Goal: Transaction & Acquisition: Purchase product/service

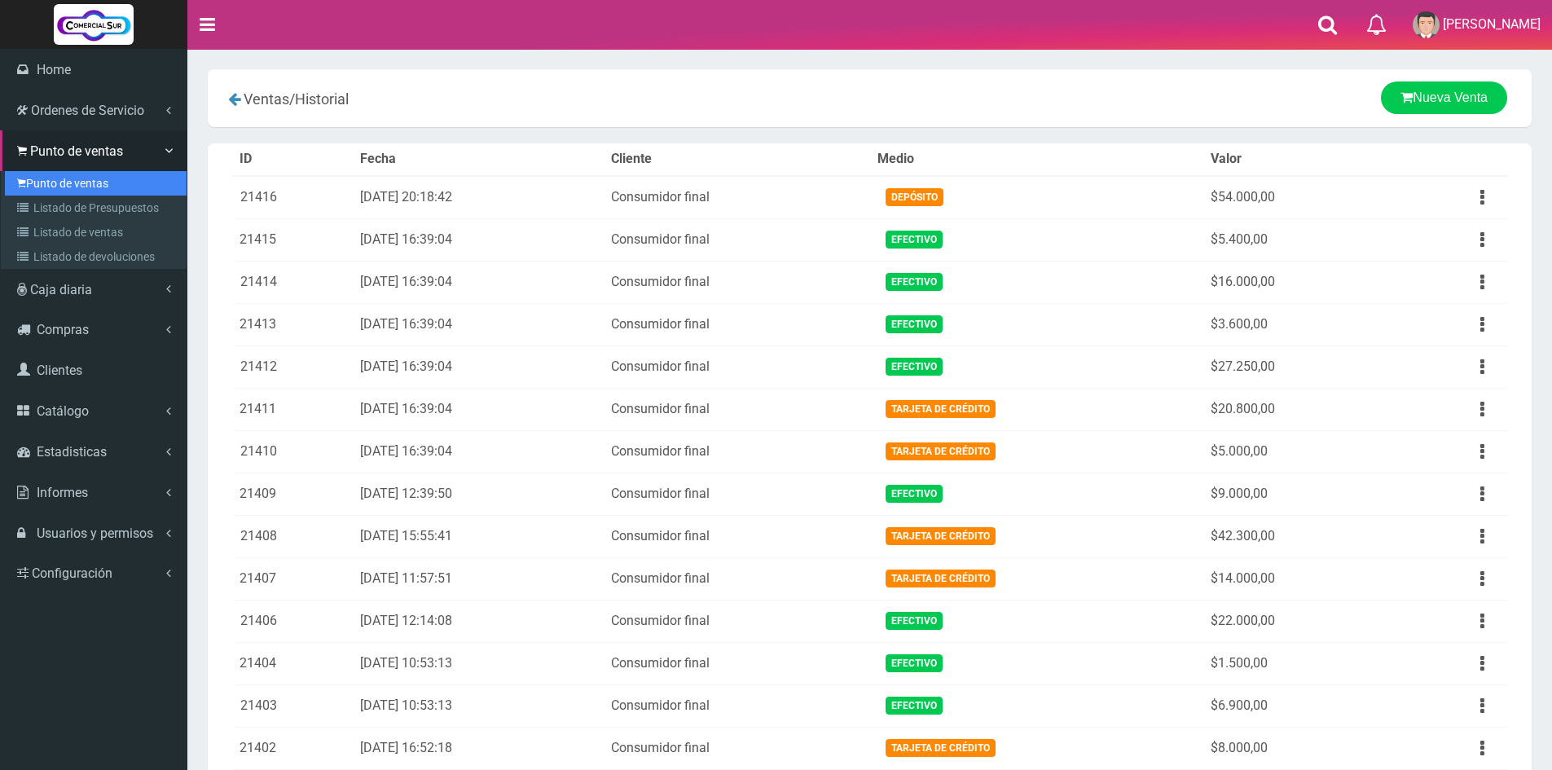
click at [64, 179] on link "Punto de ventas" at bounding box center [96, 183] width 182 height 24
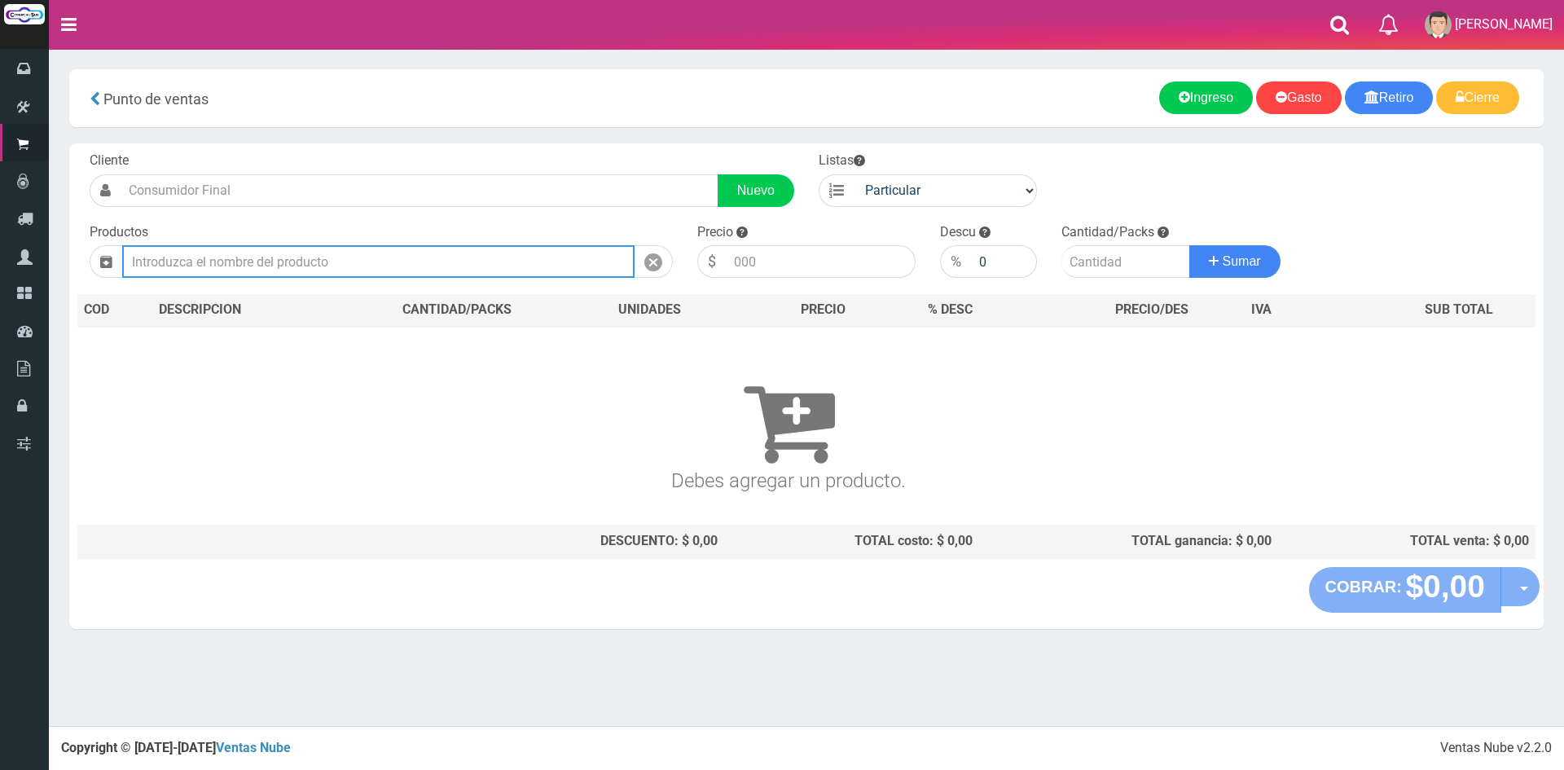
paste input "2210PG"
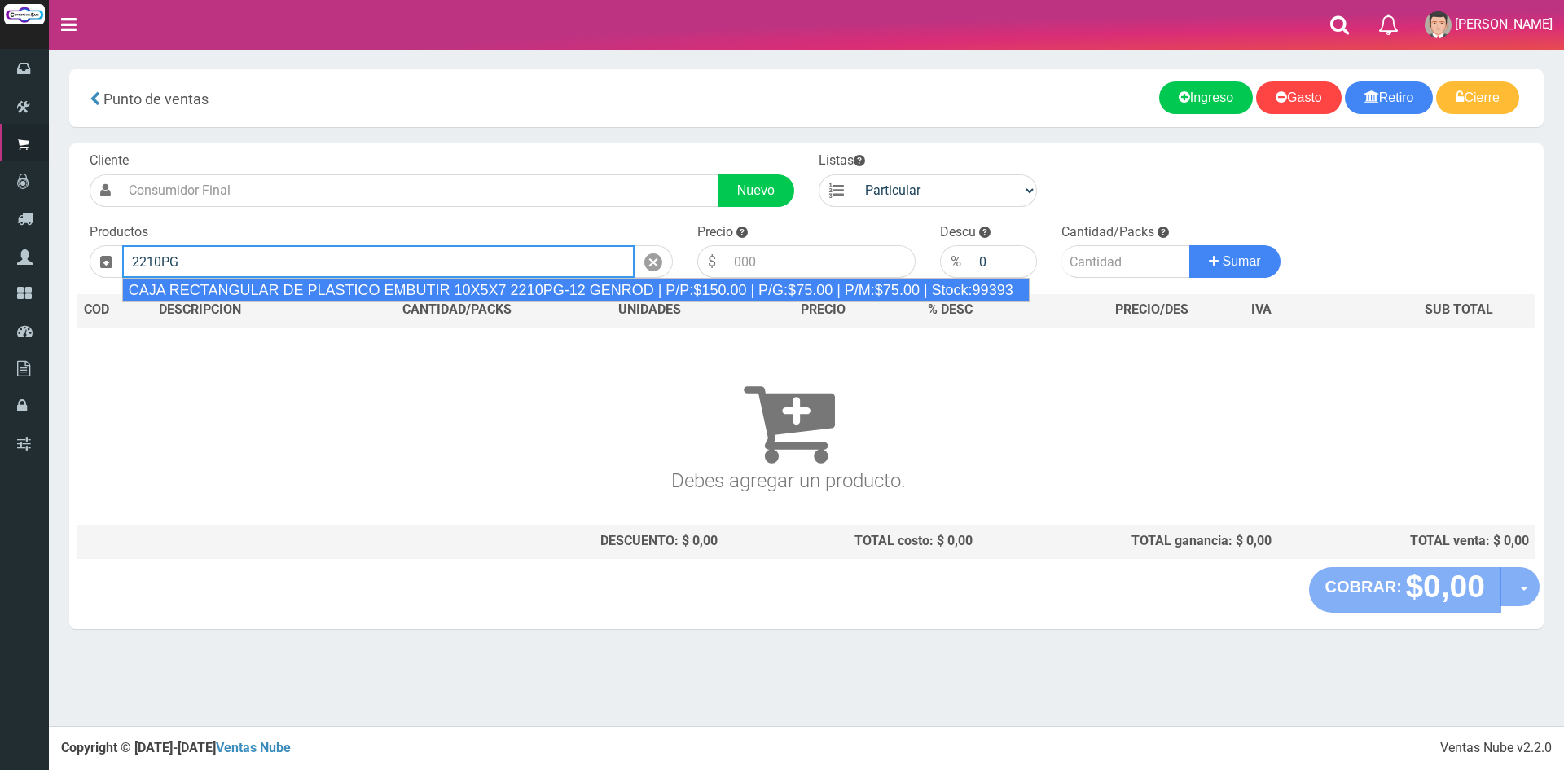
click at [438, 288] on div "CAJA RECTANGULAR DE PLASTICO EMBUTIR 10X5X7 2210PG-12 GENROD | P/P:$150.00 | P/…" at bounding box center [575, 290] width 907 height 24
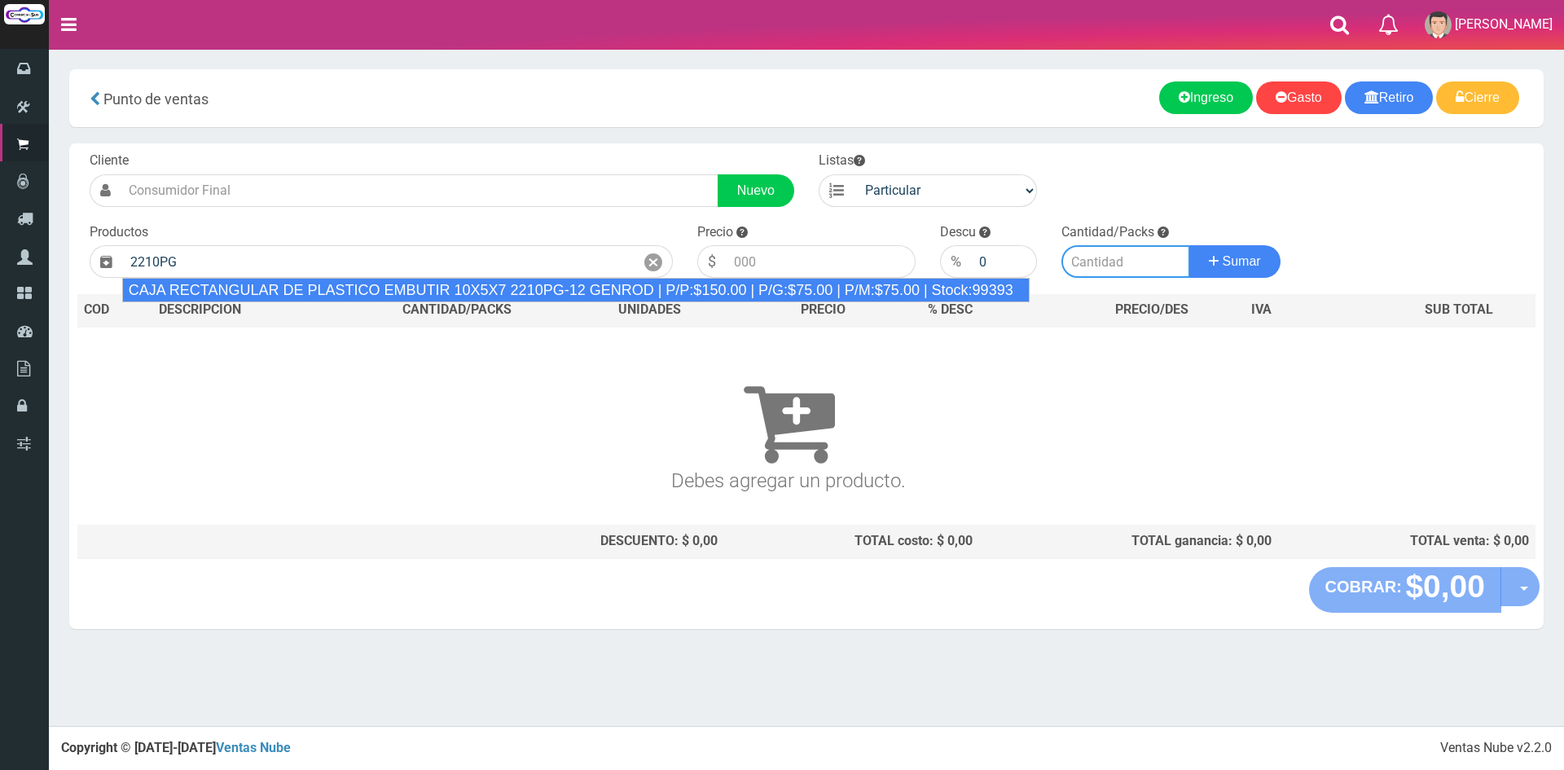
type input "CAJA RECTANGULAR DE PLASTICO EMBUTIR 10X5X7 2210PG-12 GENROD | P/P:$150.00 | P/…"
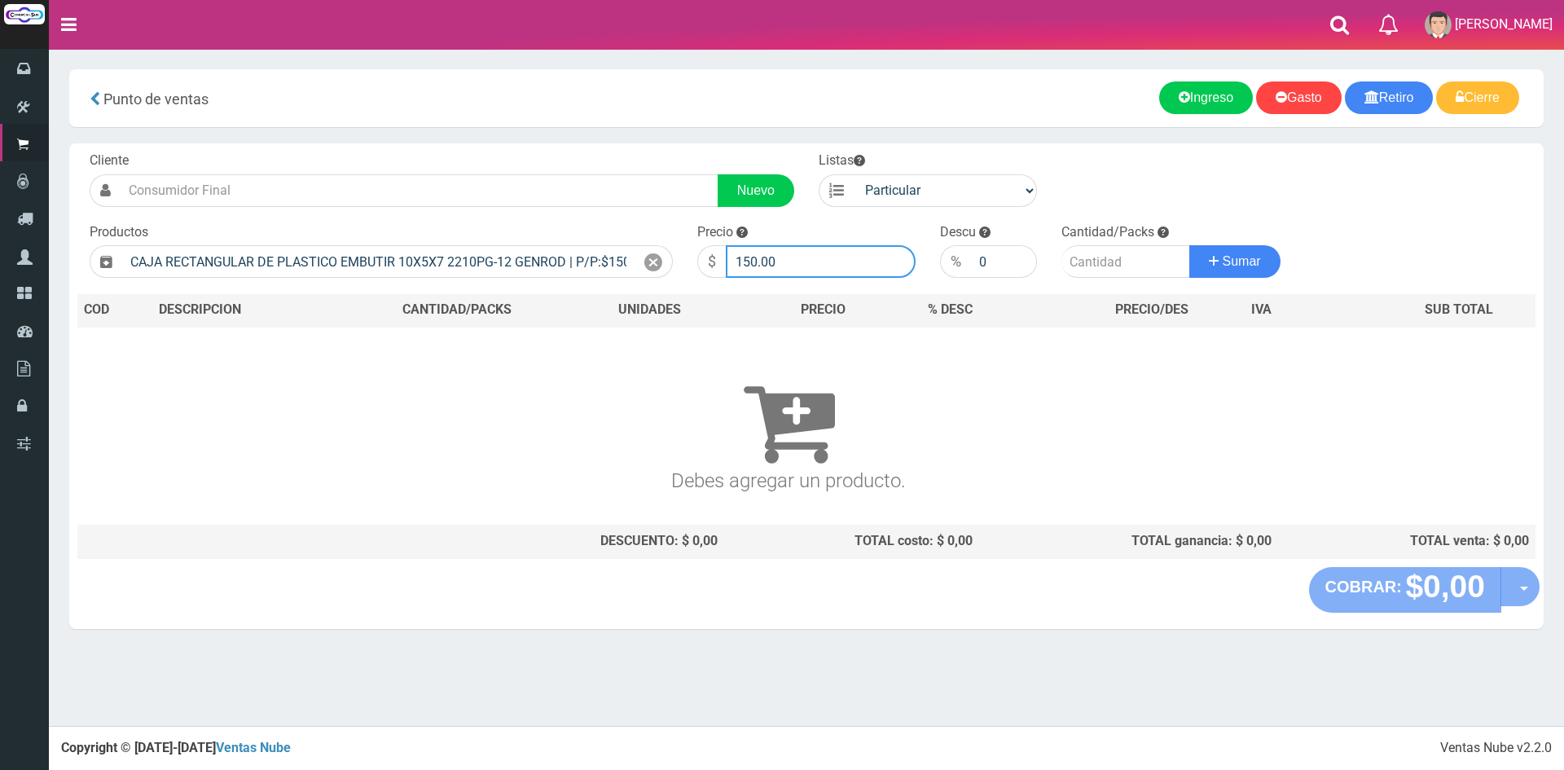
drag, startPoint x: 824, startPoint y: 255, endPoint x: 464, endPoint y: 235, distance: 359.8
click at [465, 152] on form "Cliente Nuevo Listas Particular Gremio Mayoristas" at bounding box center [806, 152] width 1458 height 0
type input "600"
type input "30"
click at [1189, 245] on button "Sumar" at bounding box center [1234, 261] width 91 height 33
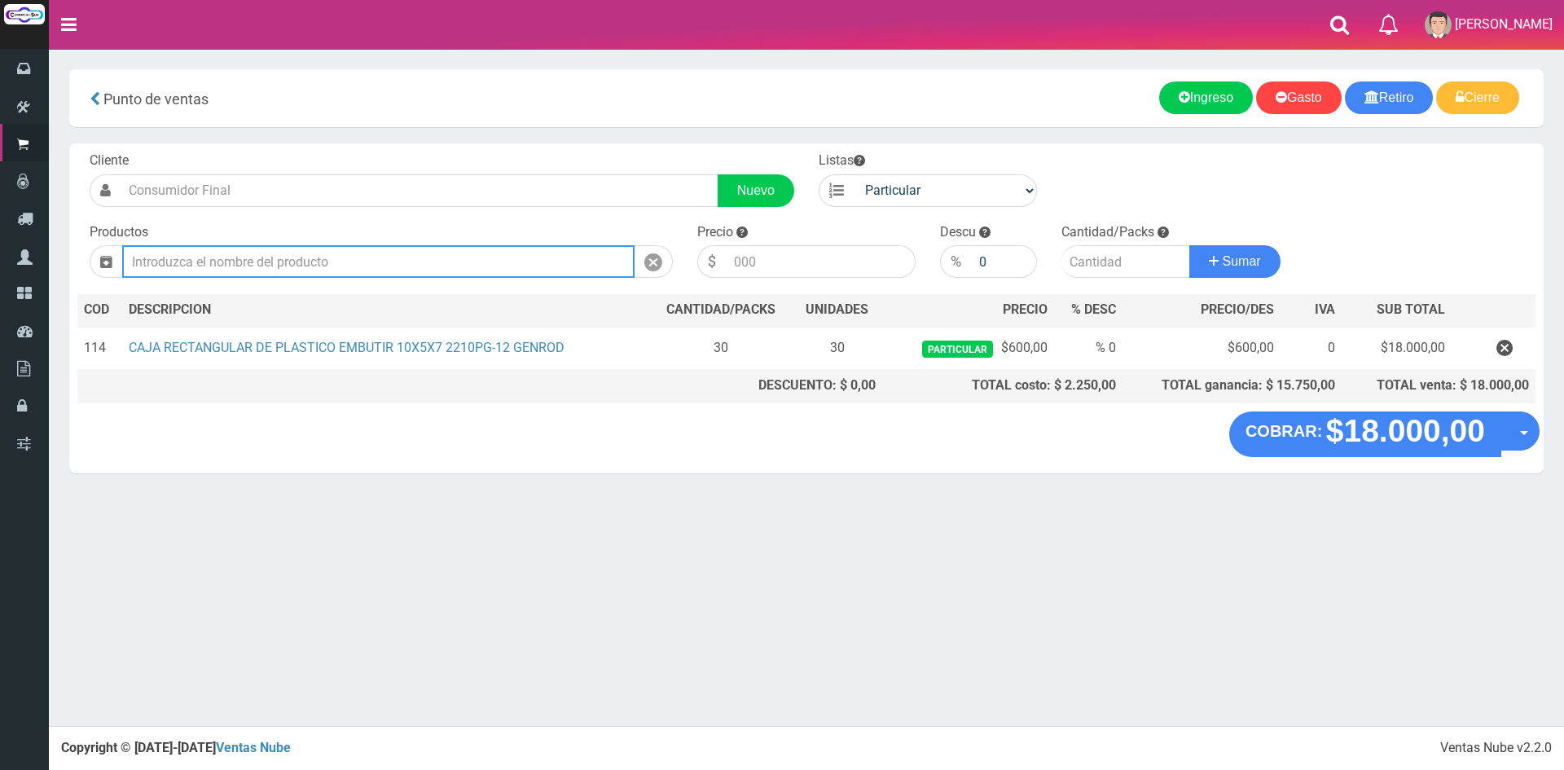
click at [184, 266] on input "text" at bounding box center [378, 261] width 512 height 33
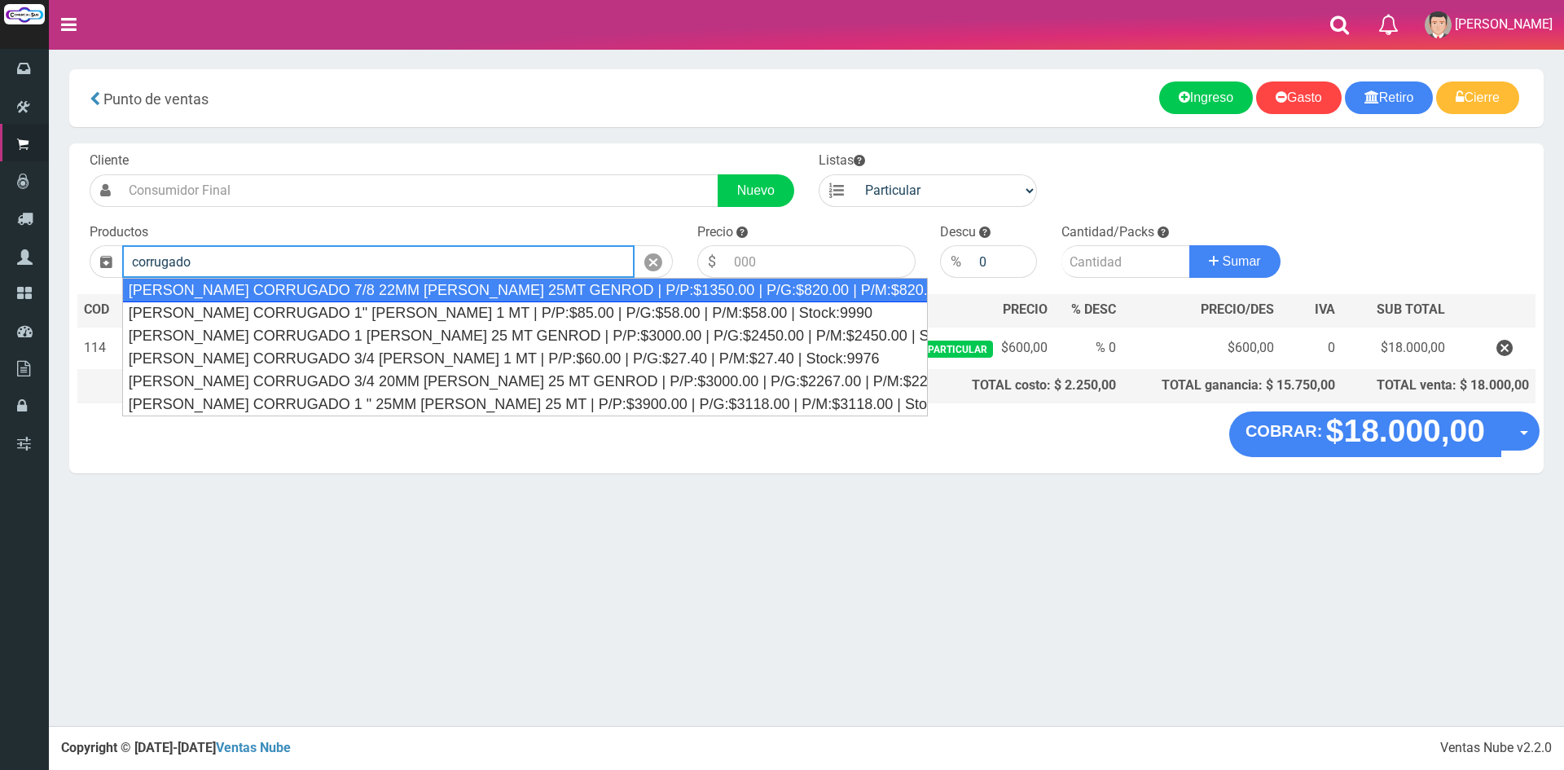
click at [415, 282] on div "CAÑO CORRUGADO 7/8 22MM BLANCO 25MT GENROD | P/P:$1350.00 | P/G:$820.00 | P/M:$…" at bounding box center [525, 290] width 806 height 24
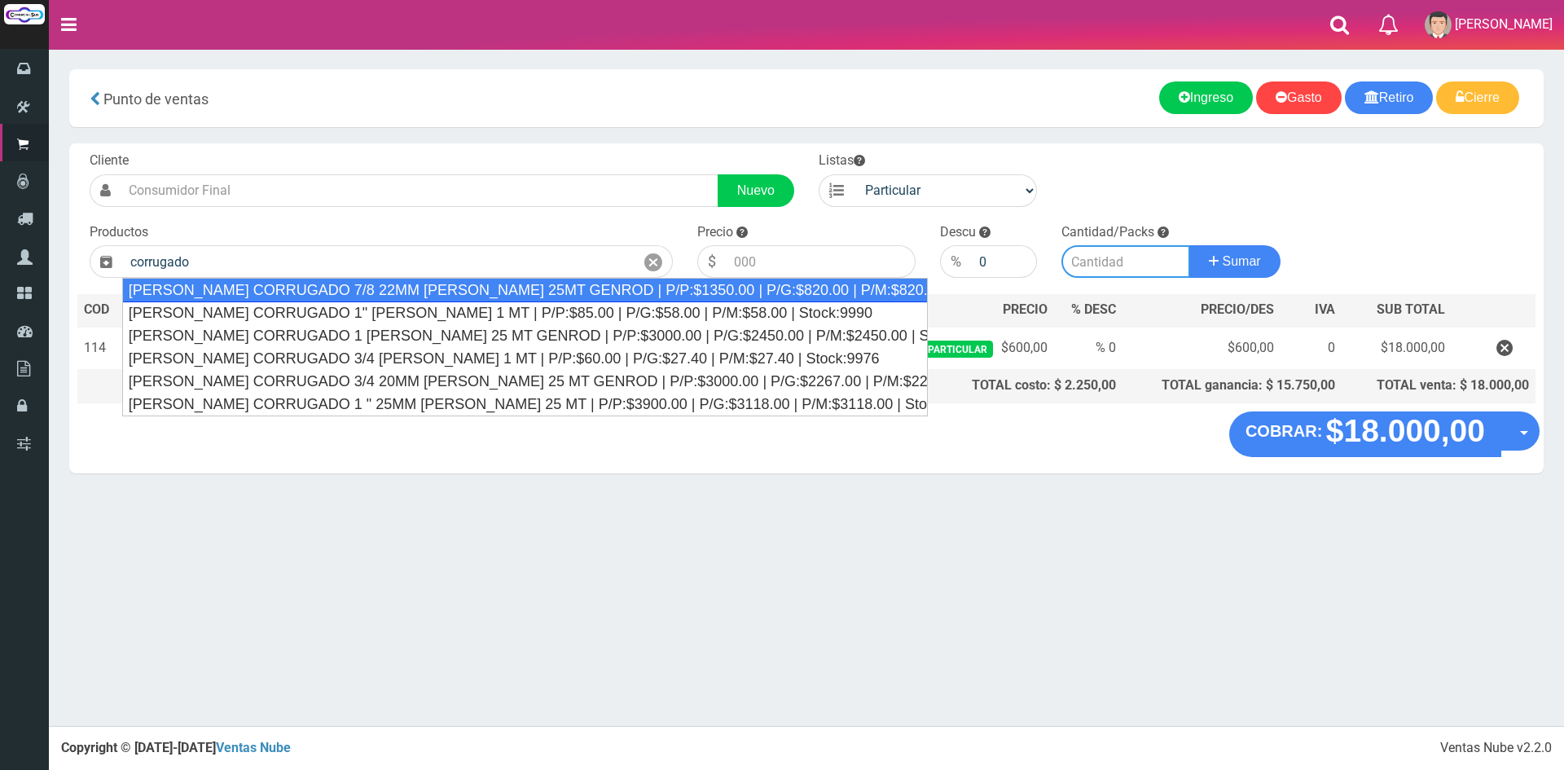
type input "CAÑO CORRUGADO 7/8 22MM BLANCO 25MT GENROD | P/P:$1350.00 | P/G:$820.00 | P/M:$…"
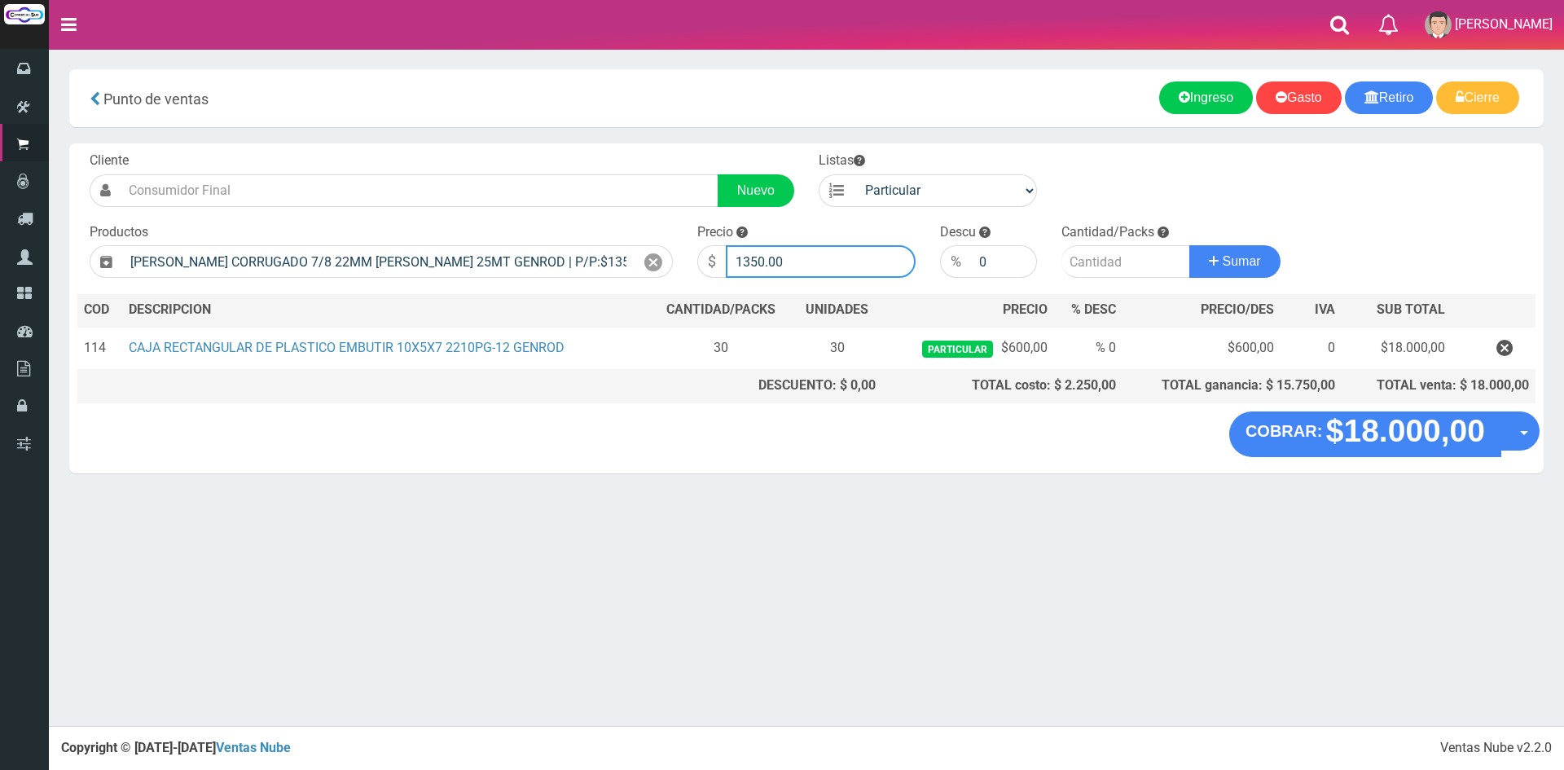
drag, startPoint x: 799, startPoint y: 261, endPoint x: 597, endPoint y: 234, distance: 203.9
click at [597, 152] on form "Cliente Nuevo Listas Particular Gremio Mayoristas" at bounding box center [806, 152] width 1458 height 0
type input "9900"
click at [1110, 257] on input "number" at bounding box center [1125, 261] width 129 height 33
type input "6"
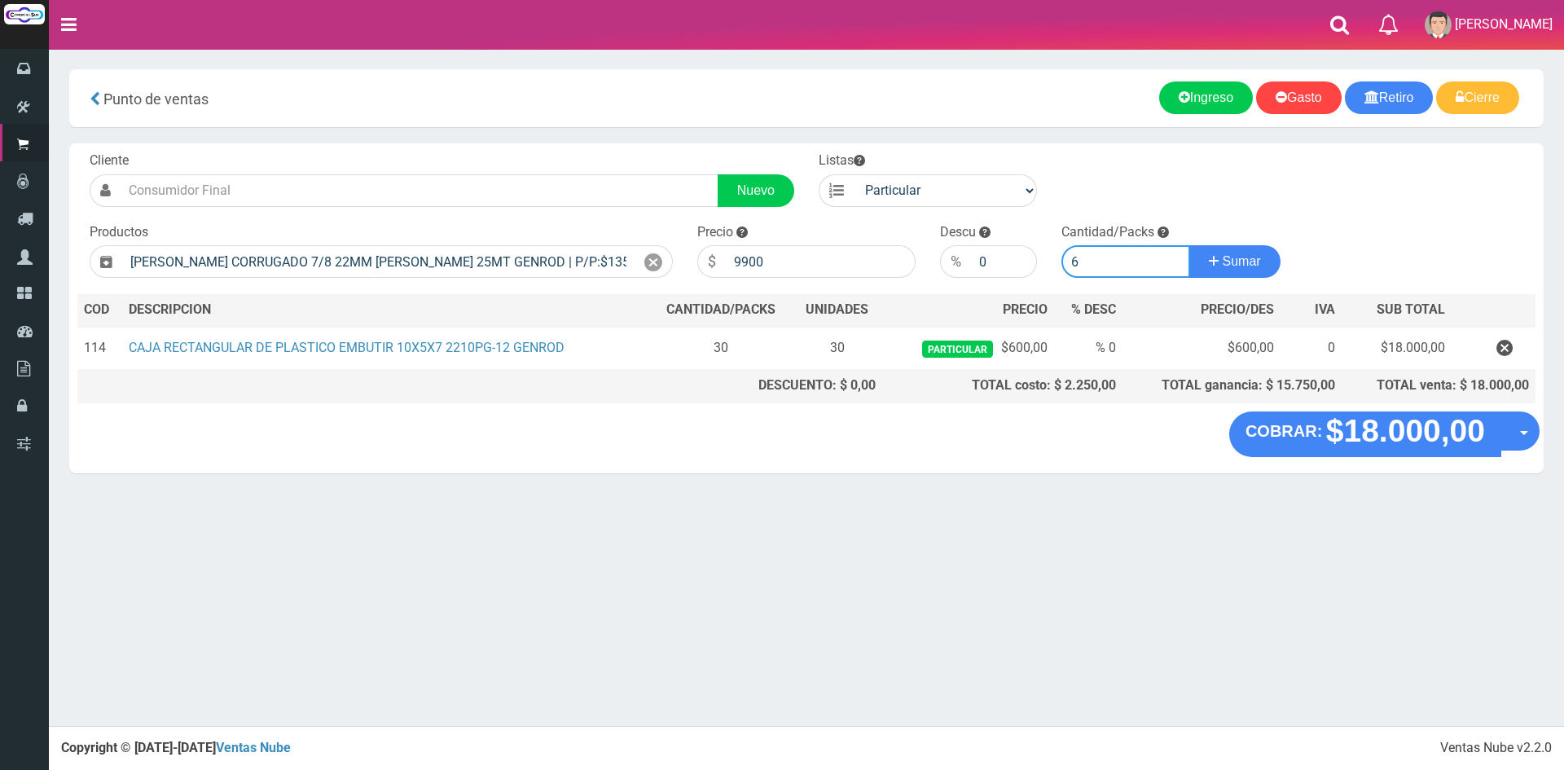
click at [1189, 245] on button "Sumar" at bounding box center [1234, 261] width 91 height 33
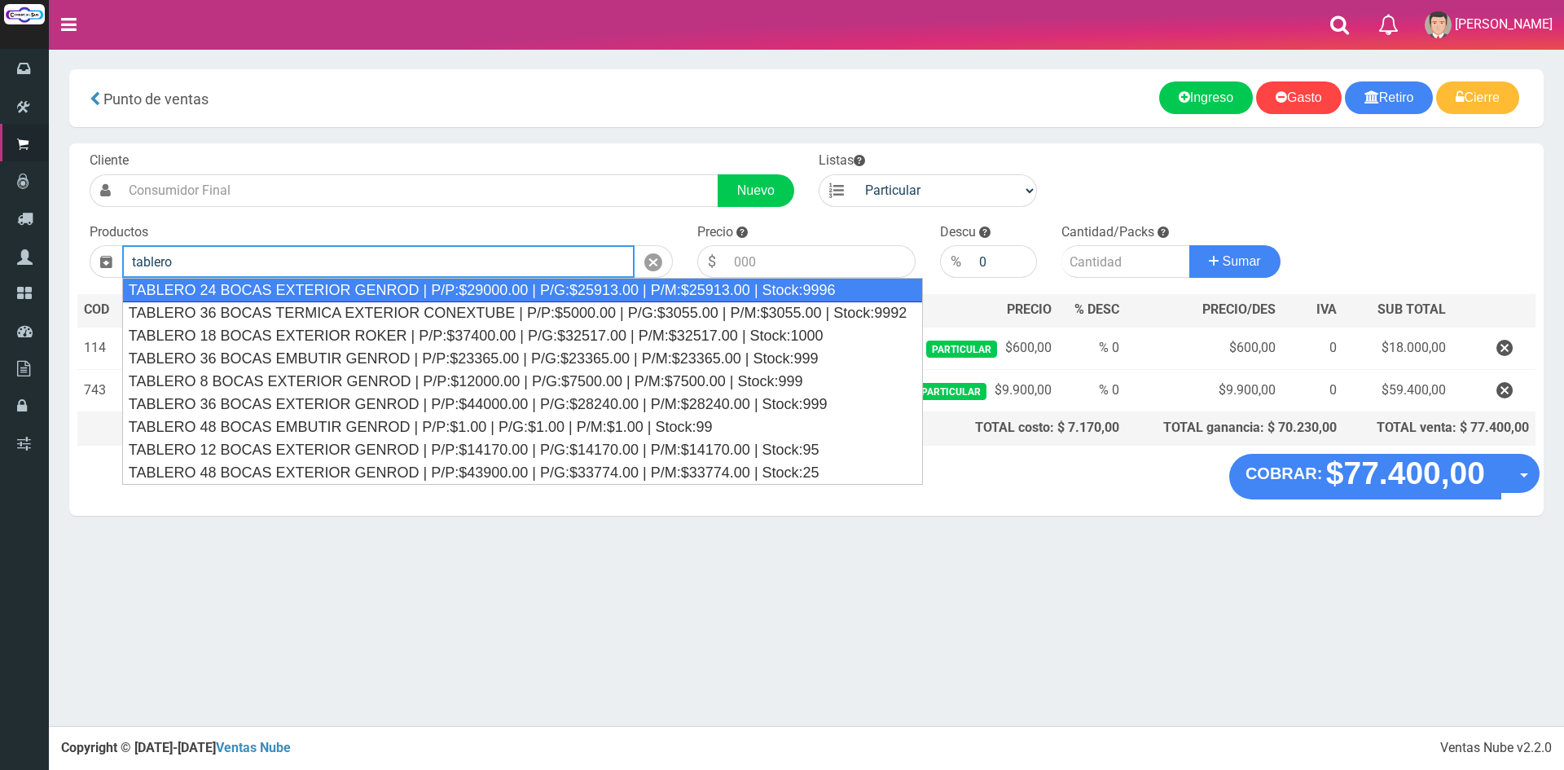
drag, startPoint x: 525, startPoint y: 448, endPoint x: 293, endPoint y: 261, distance: 298.3
click at [297, 270] on body "Cargando... × × Listo!" at bounding box center [782, 385] width 1564 height 770
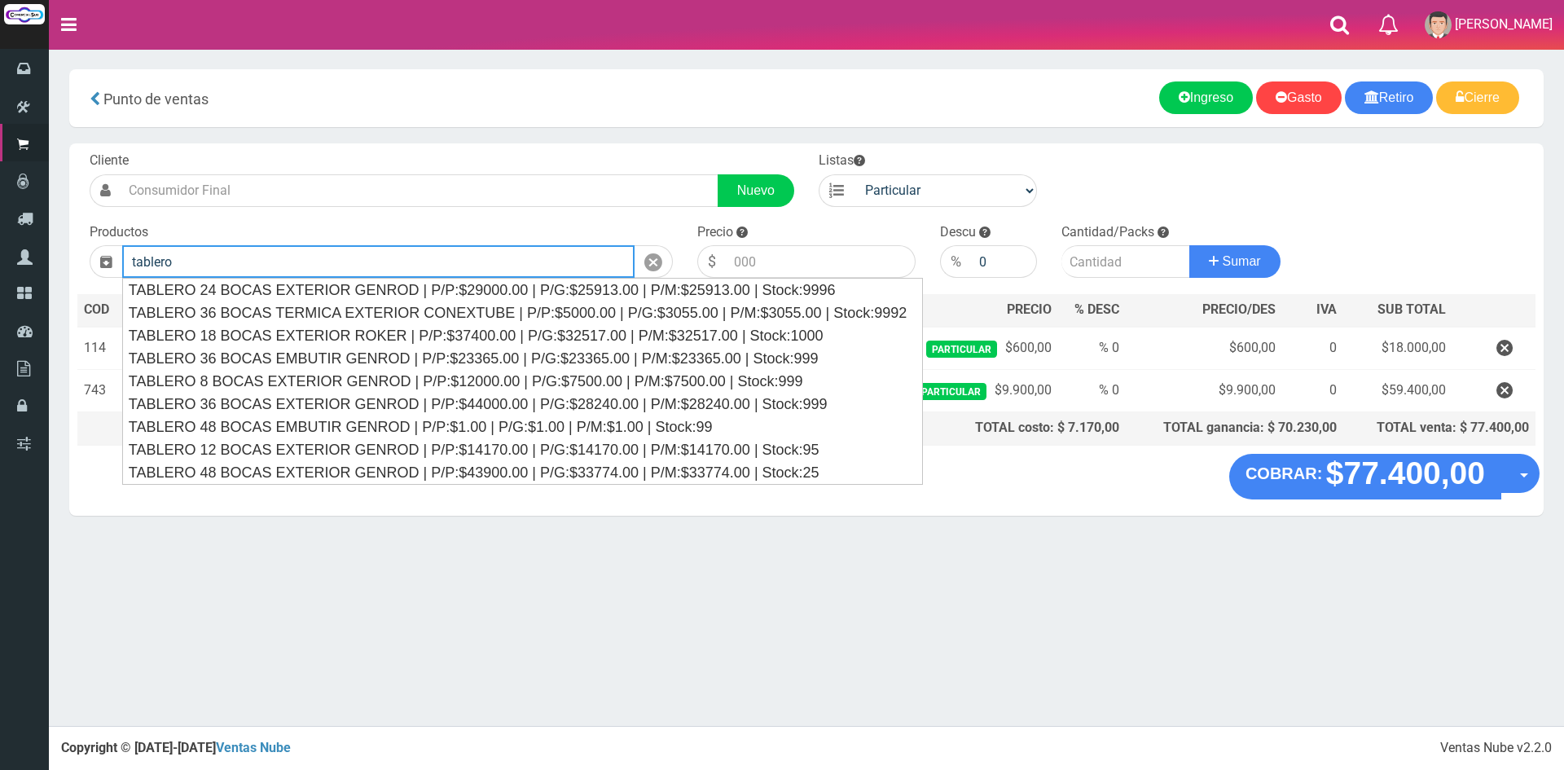
click at [291, 262] on input "tablero" at bounding box center [378, 261] width 512 height 33
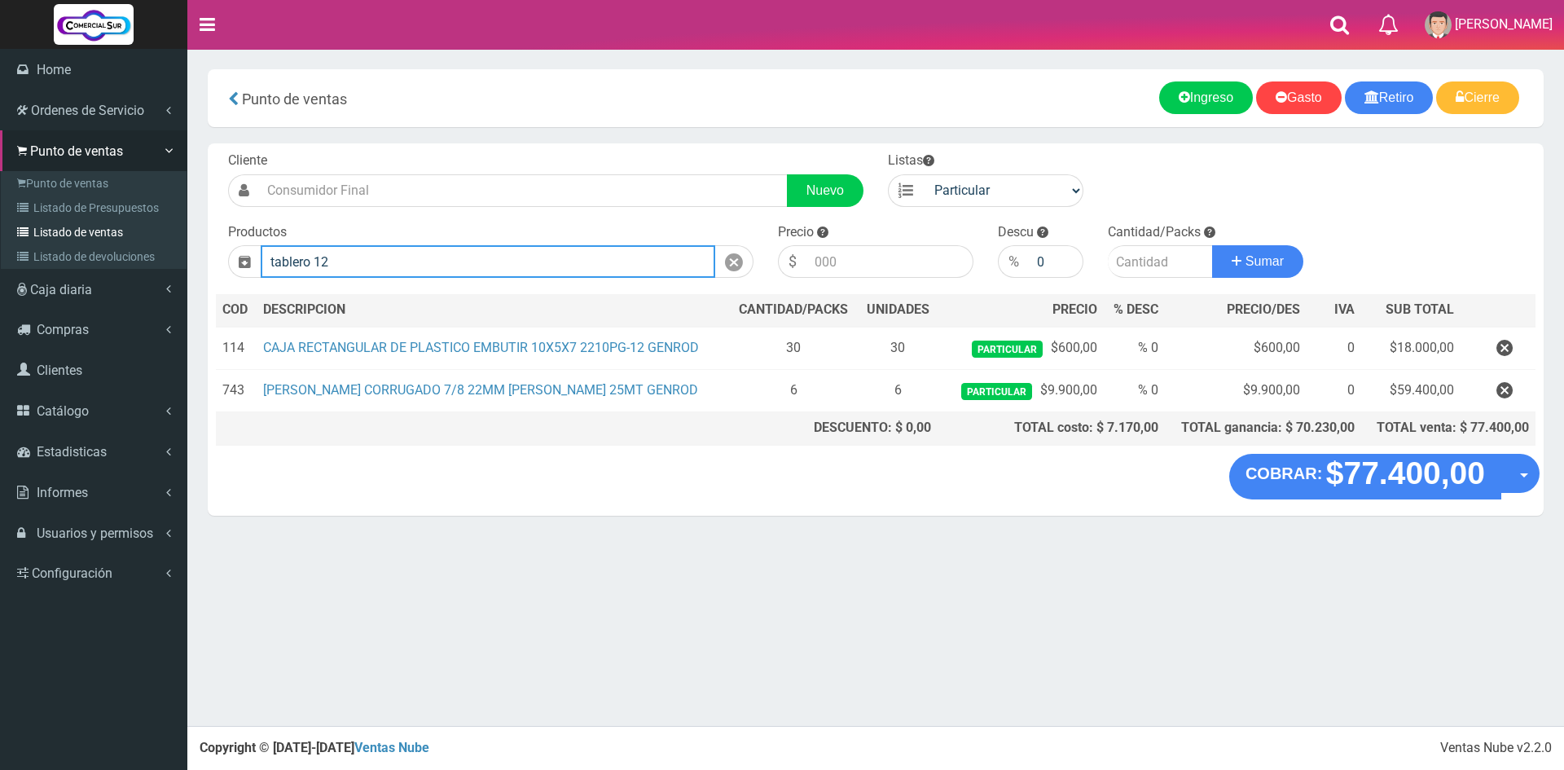
drag, startPoint x: 239, startPoint y: 268, endPoint x: 41, endPoint y: 242, distance: 200.5
click at [41, 242] on div "0 Eliminar" at bounding box center [782, 363] width 1564 height 726
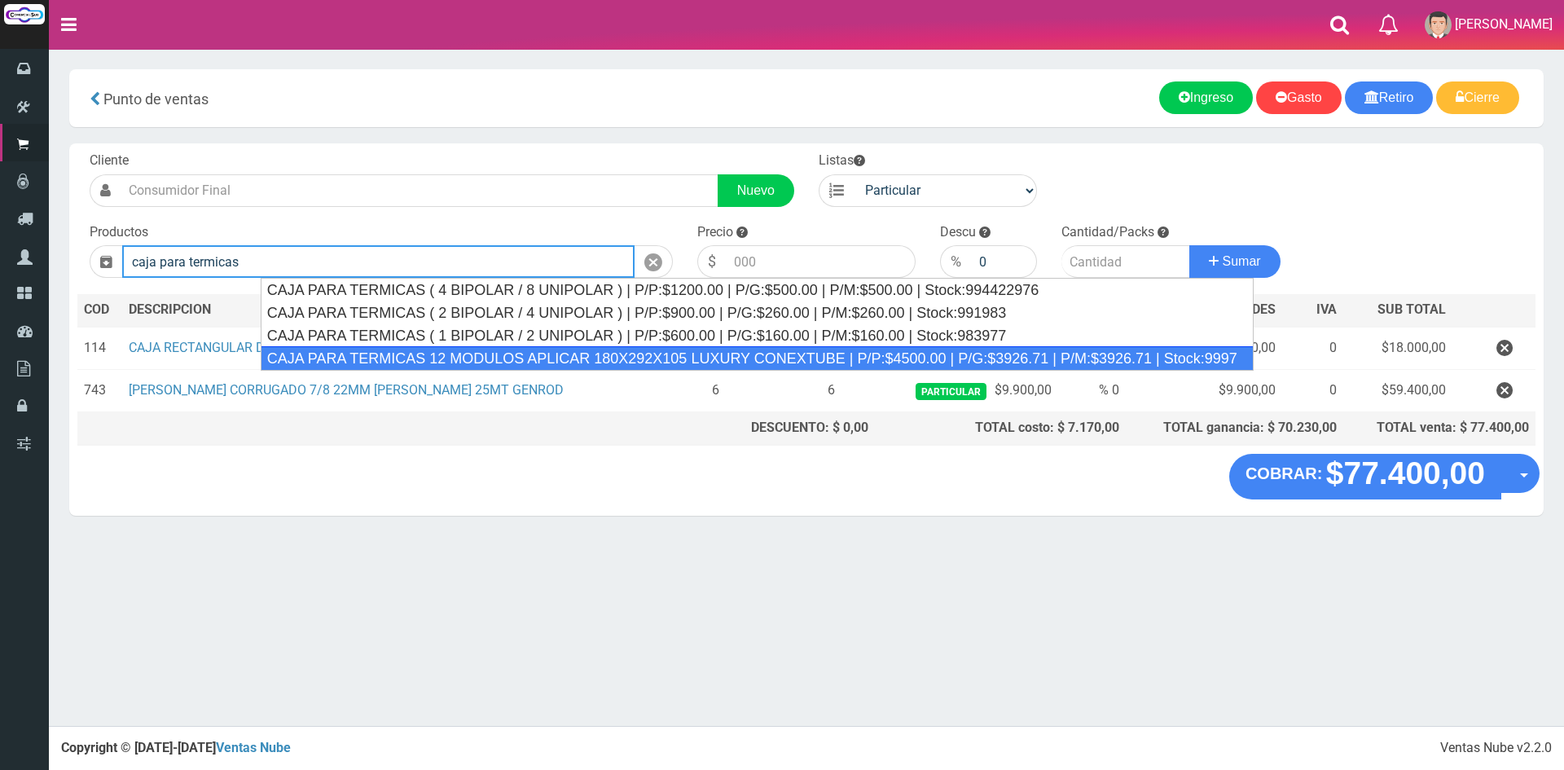
click at [514, 351] on div "CAJA PARA TERMICAS 12 MODULOS APLICAR 180X292X105 LUXURY CONEXTUBE | P/P:$4500.…" at bounding box center [757, 358] width 993 height 24
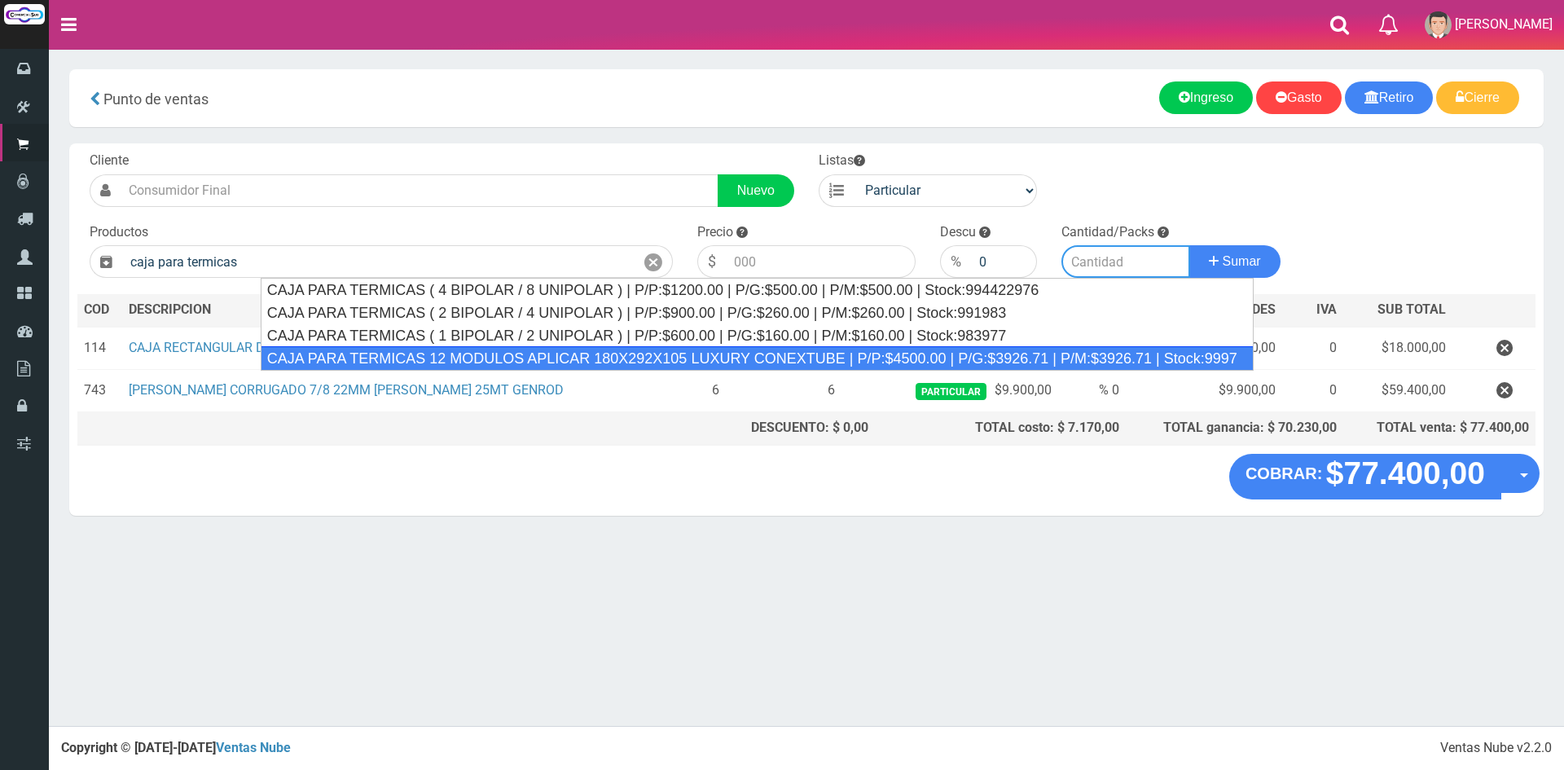
type input "CAJA PARA TERMICAS 12 MODULOS APLICAR 180X292X105 LUXURY CONEXTUBE | P/P:$4500.…"
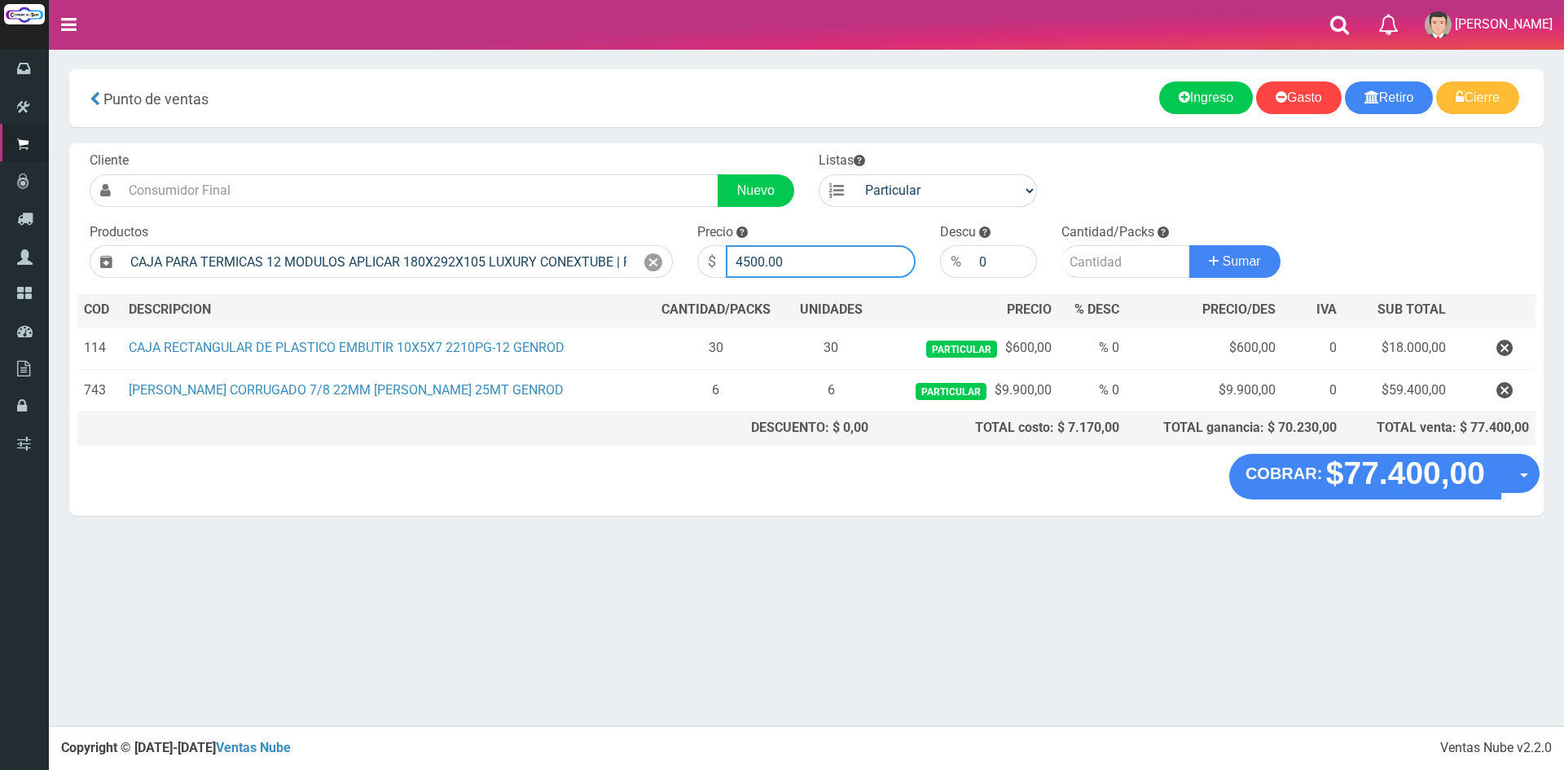
drag, startPoint x: 809, startPoint y: 253, endPoint x: 608, endPoint y: 229, distance: 202.6
click at [608, 152] on form "Cliente Nuevo Listas Particular Gremio Mayoristas" at bounding box center [806, 152] width 1458 height 0
click at [806, 257] on input "4500.00" at bounding box center [821, 261] width 190 height 33
drag, startPoint x: 806, startPoint y: 257, endPoint x: 692, endPoint y: 266, distance: 115.2
click at [692, 266] on div "Precio $ 4500.00" at bounding box center [806, 250] width 243 height 55
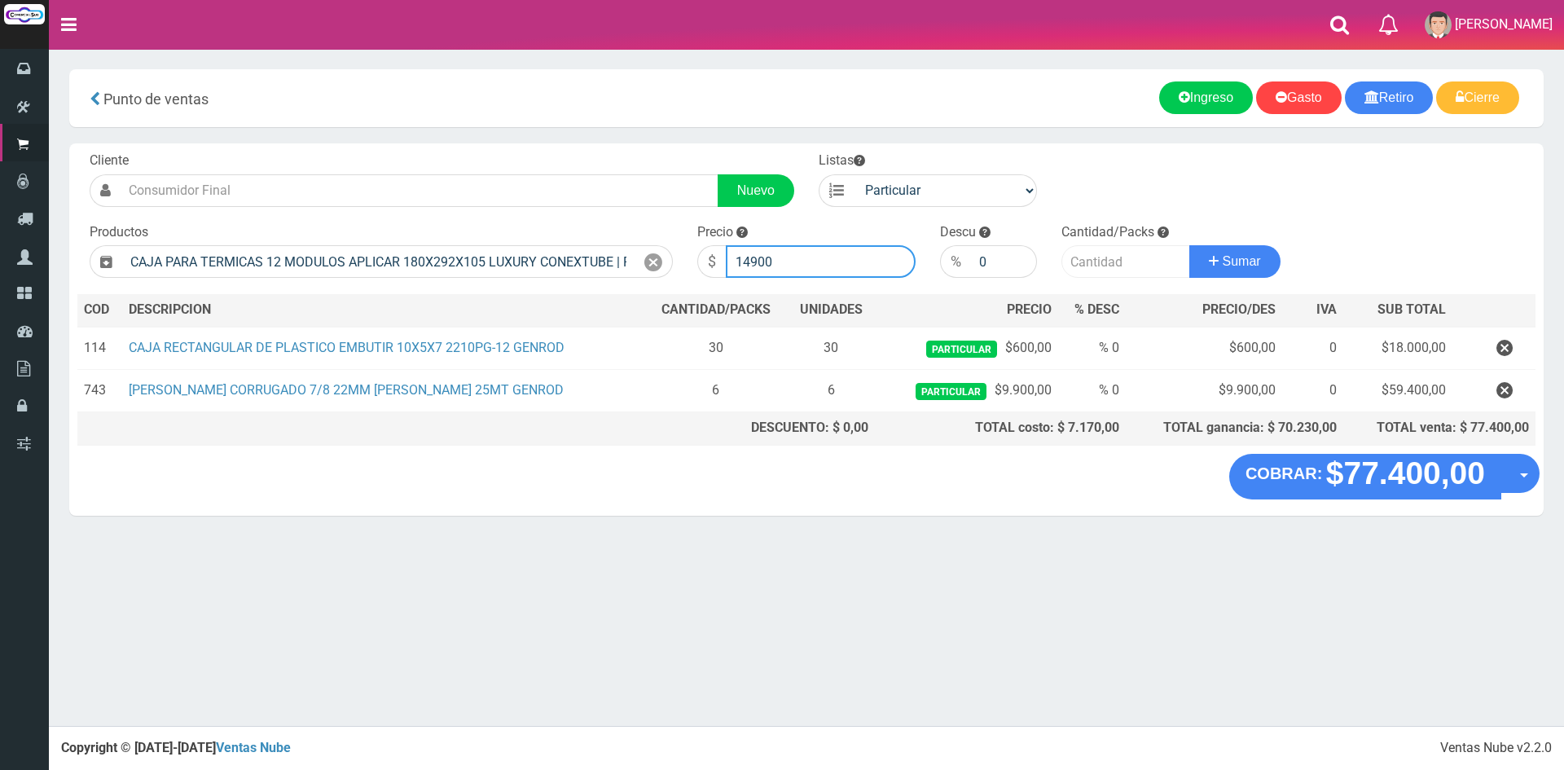
type input "14900"
click at [1163, 271] on input "number" at bounding box center [1125, 261] width 129 height 33
type input "2"
click at [758, 261] on input "14900" at bounding box center [821, 261] width 190 height 33
type input "15900"
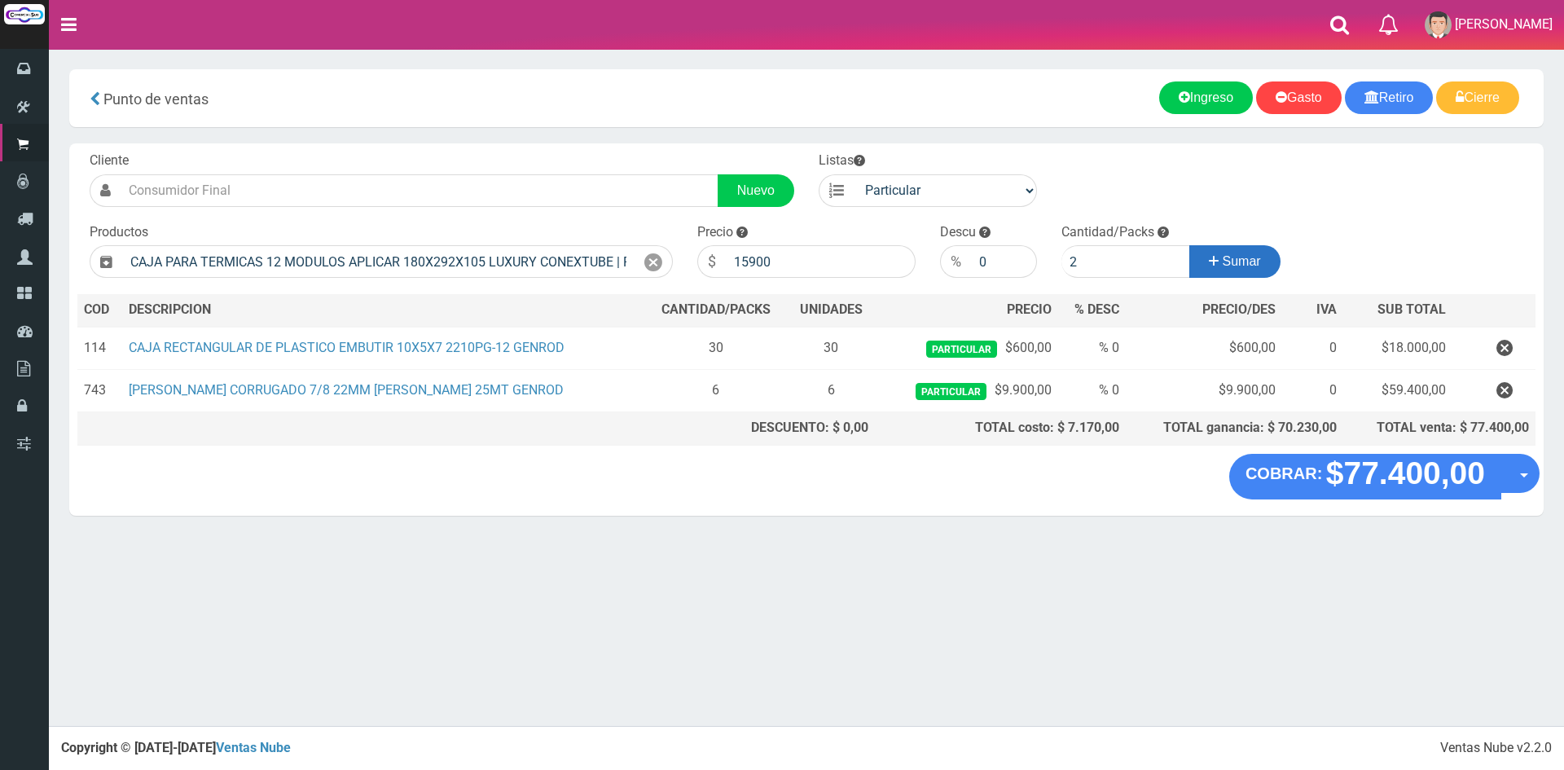
click at [1218, 270] on button "Sumar" at bounding box center [1234, 261] width 91 height 33
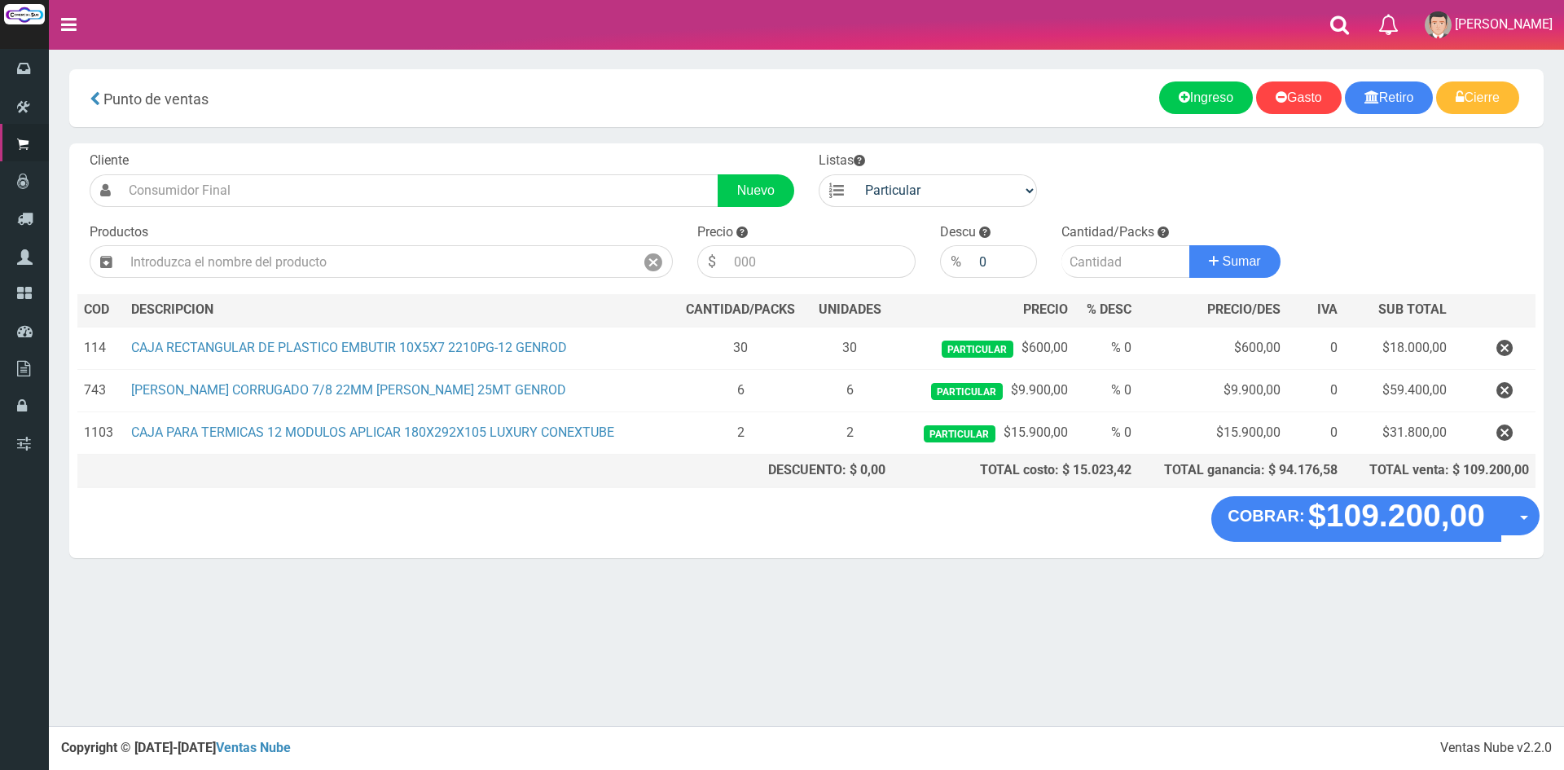
click at [860, 559] on section "× Titulo del Msj texto Mas Texto Cancelar Aceptar Punto de ventas Ingreso" at bounding box center [806, 322] width 1515 height 546
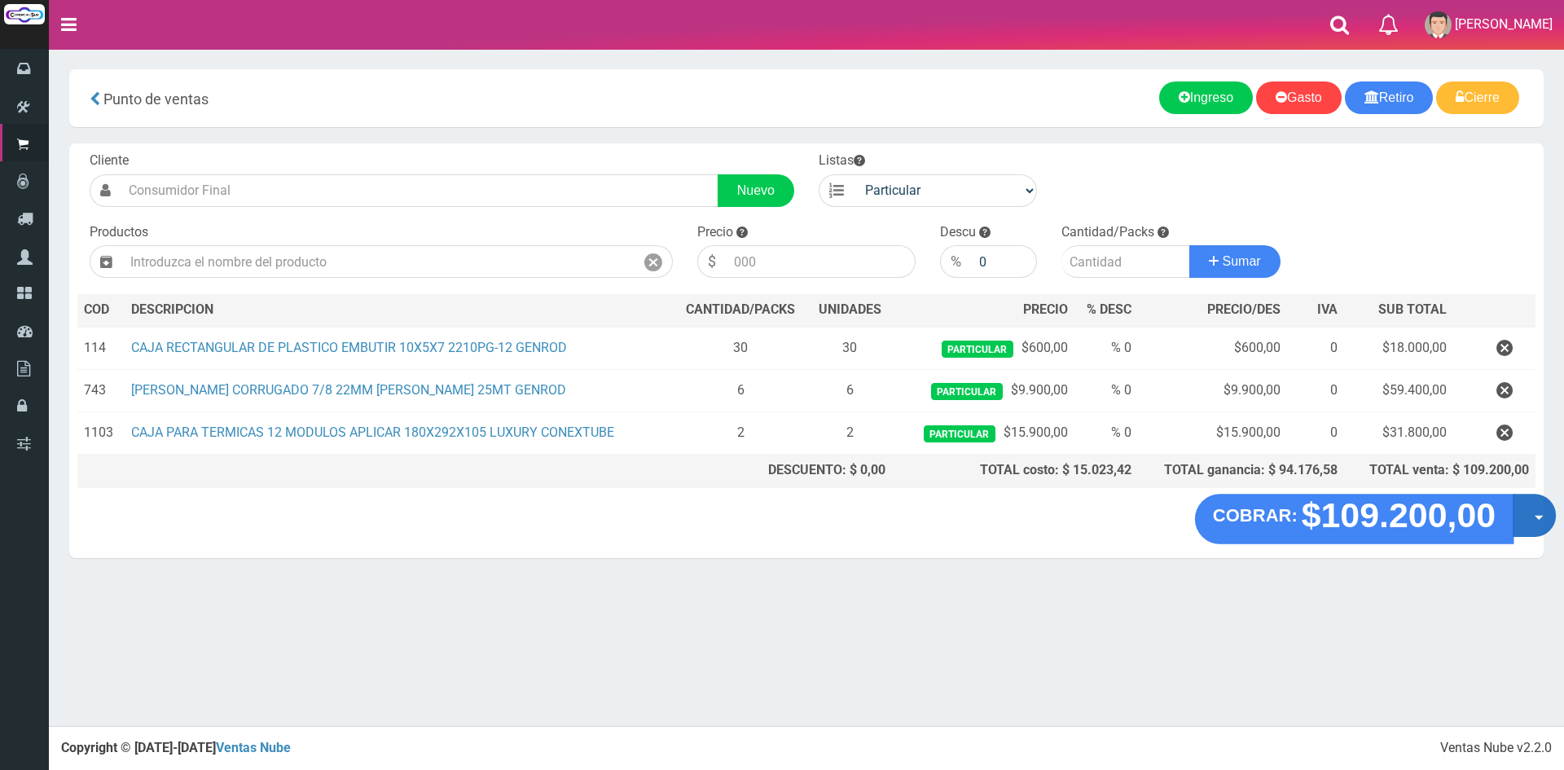
click at [1539, 503] on button "Opciones" at bounding box center [1534, 515] width 43 height 43
click at [1453, 555] on link "Crear presupuesto" at bounding box center [1482, 557] width 146 height 37
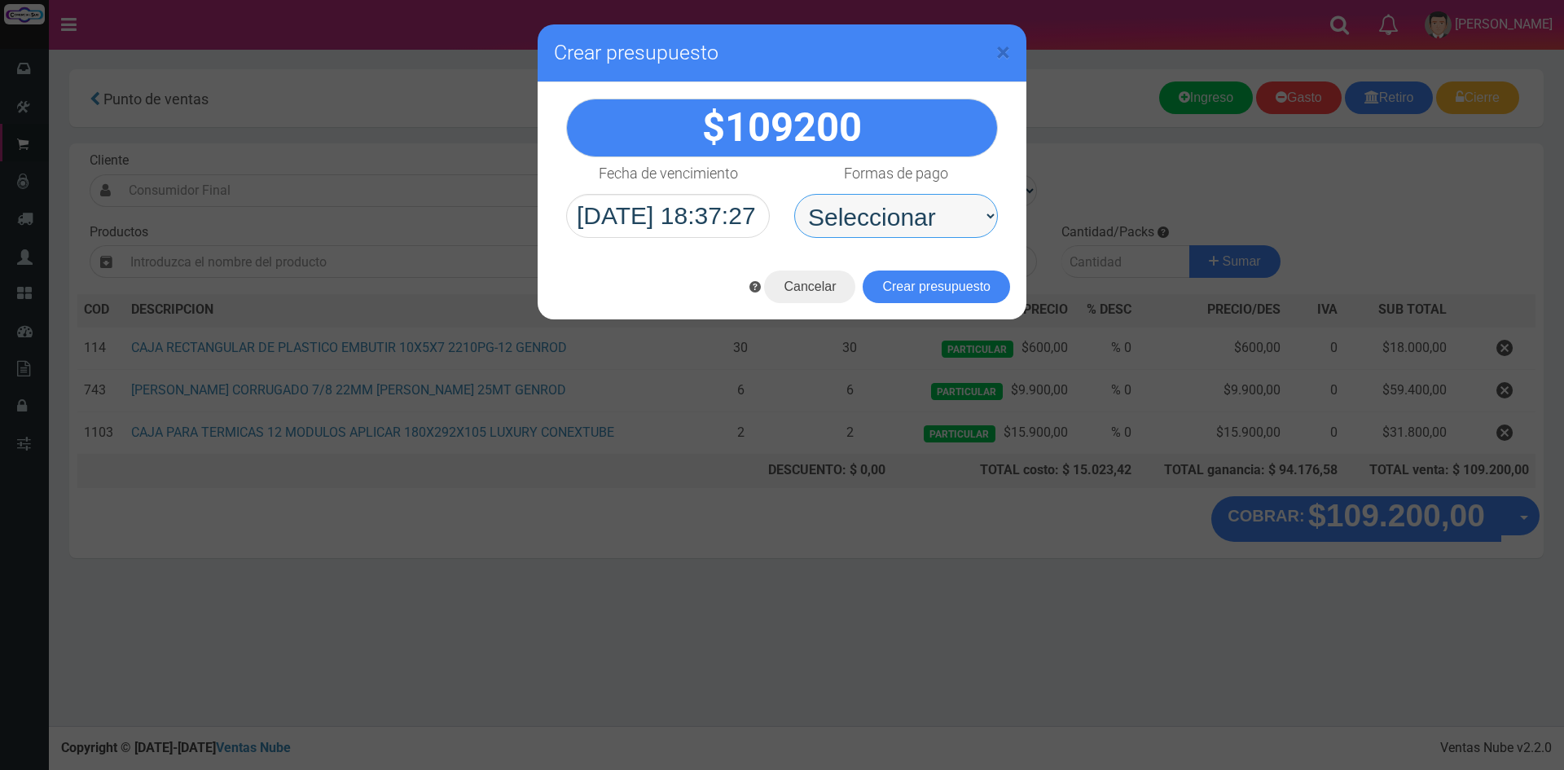
click at [932, 202] on select "Seleccionar Efectivo Tarjeta de Crédito Depósito Débito" at bounding box center [896, 216] width 204 height 44
select select "Depósito"
click at [794, 194] on select "Seleccionar Efectivo Tarjeta de Crédito Depósito Débito" at bounding box center [896, 216] width 204 height 44
click at [912, 266] on div "Cancelar Crear presupuesto" at bounding box center [782, 286] width 489 height 65
click at [949, 295] on button "Crear presupuesto" at bounding box center [936, 286] width 147 height 33
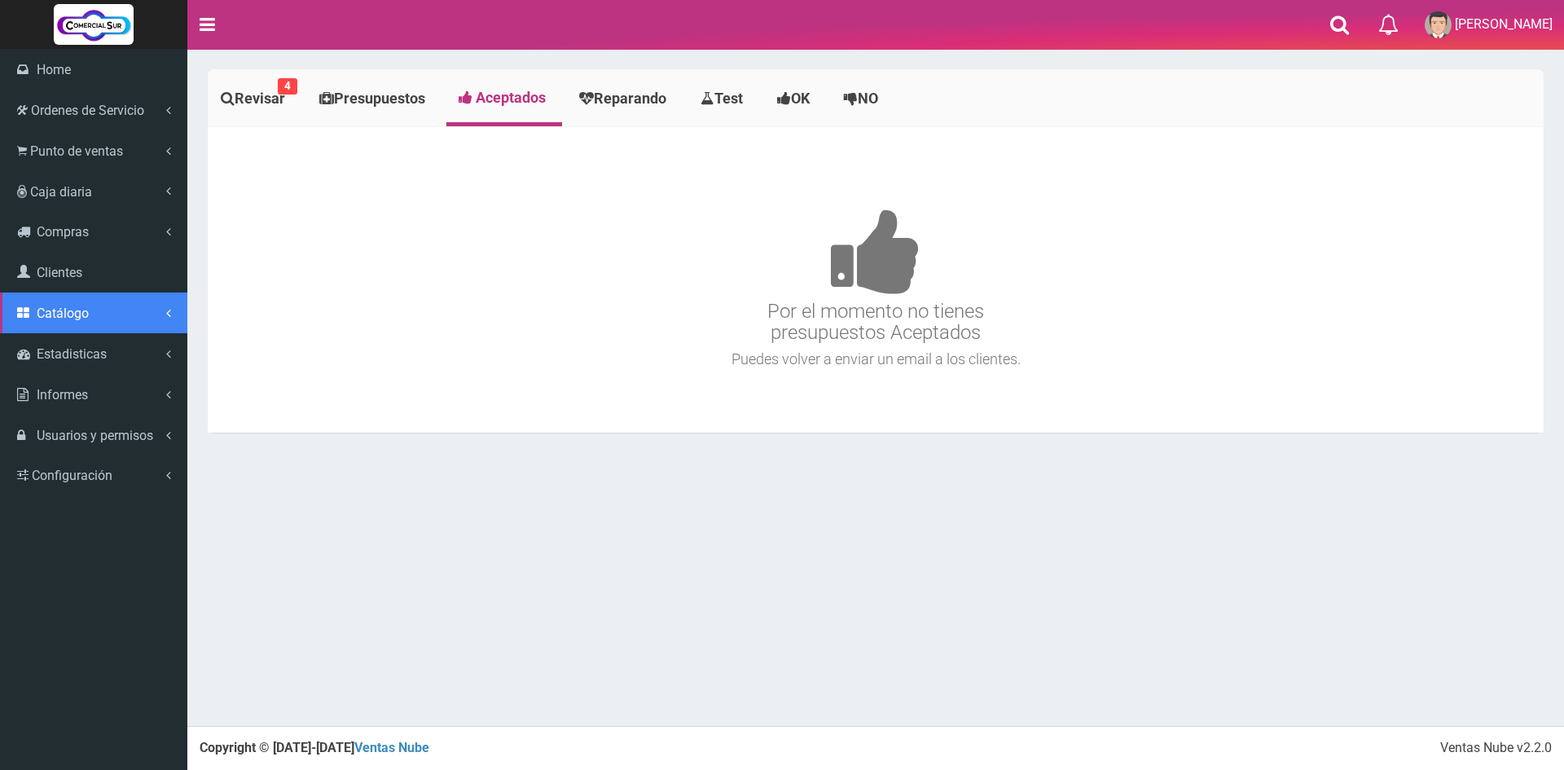
click at [111, 319] on link "Catálogo" at bounding box center [93, 312] width 187 height 41
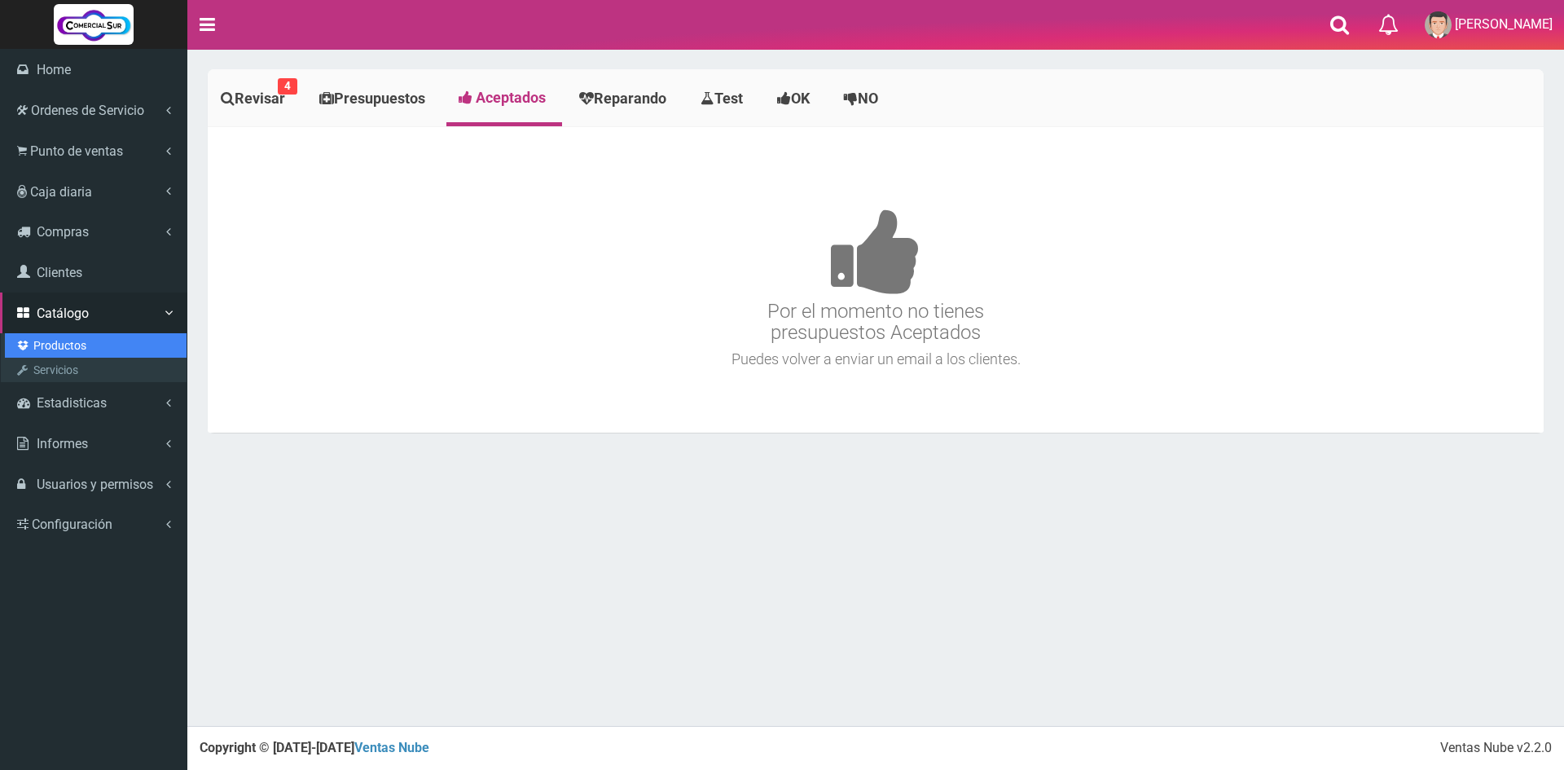
click at [80, 349] on link "Productos" at bounding box center [96, 345] width 182 height 24
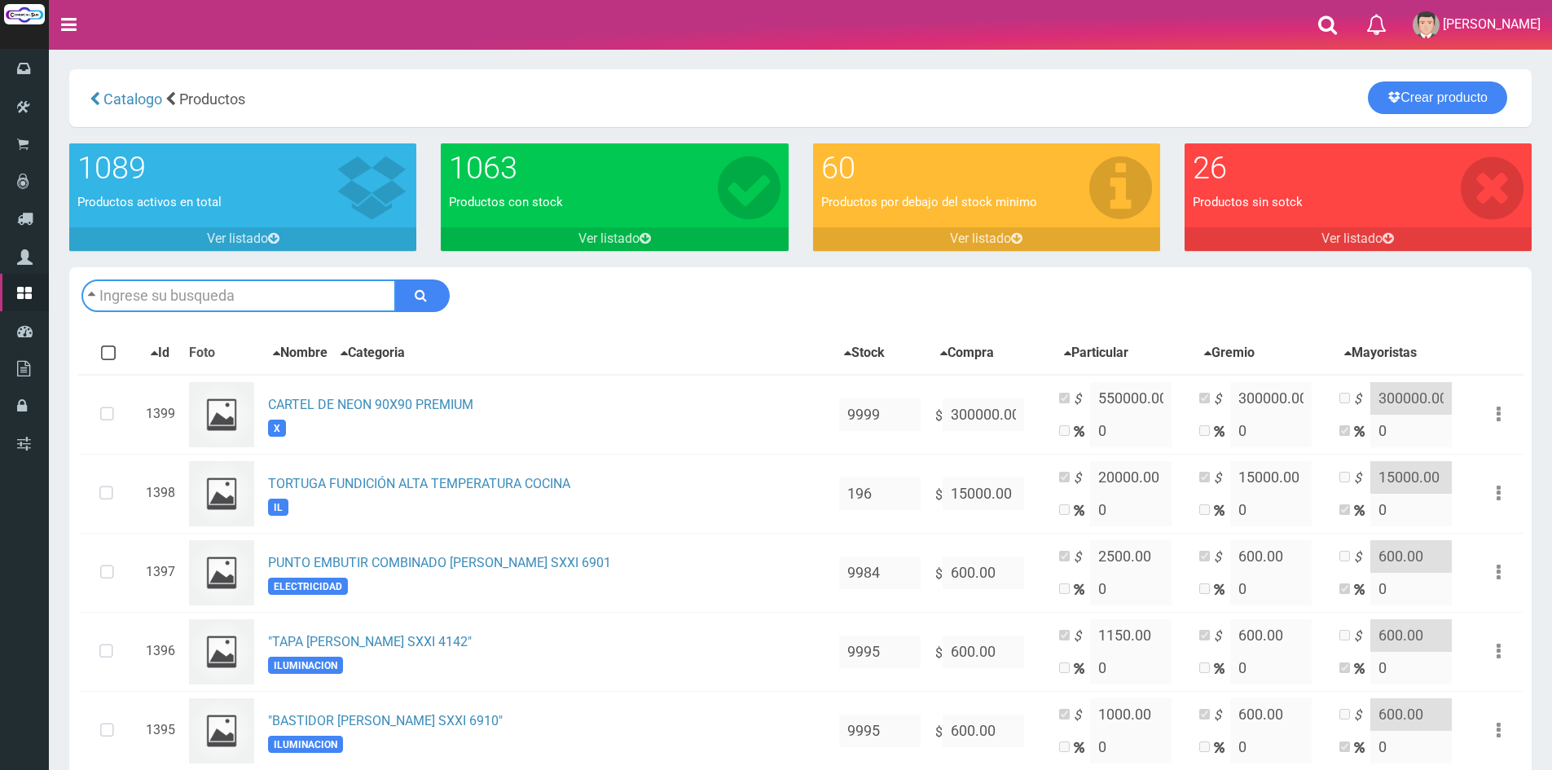
click at [256, 303] on input "text" at bounding box center [238, 295] width 314 height 33
type input "tablero"
click at [395, 279] on button "submit" at bounding box center [422, 295] width 55 height 33
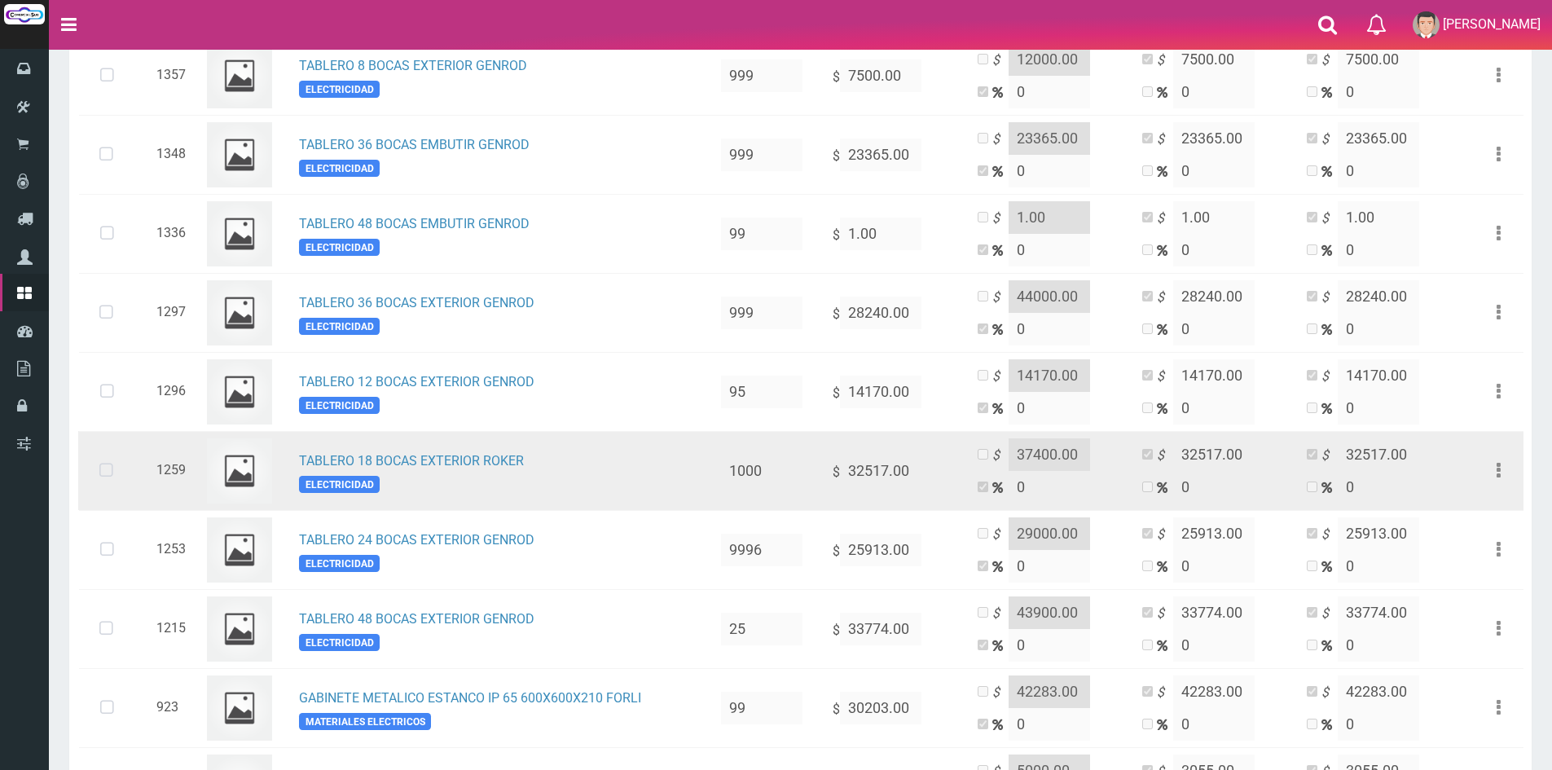
scroll to position [77, 0]
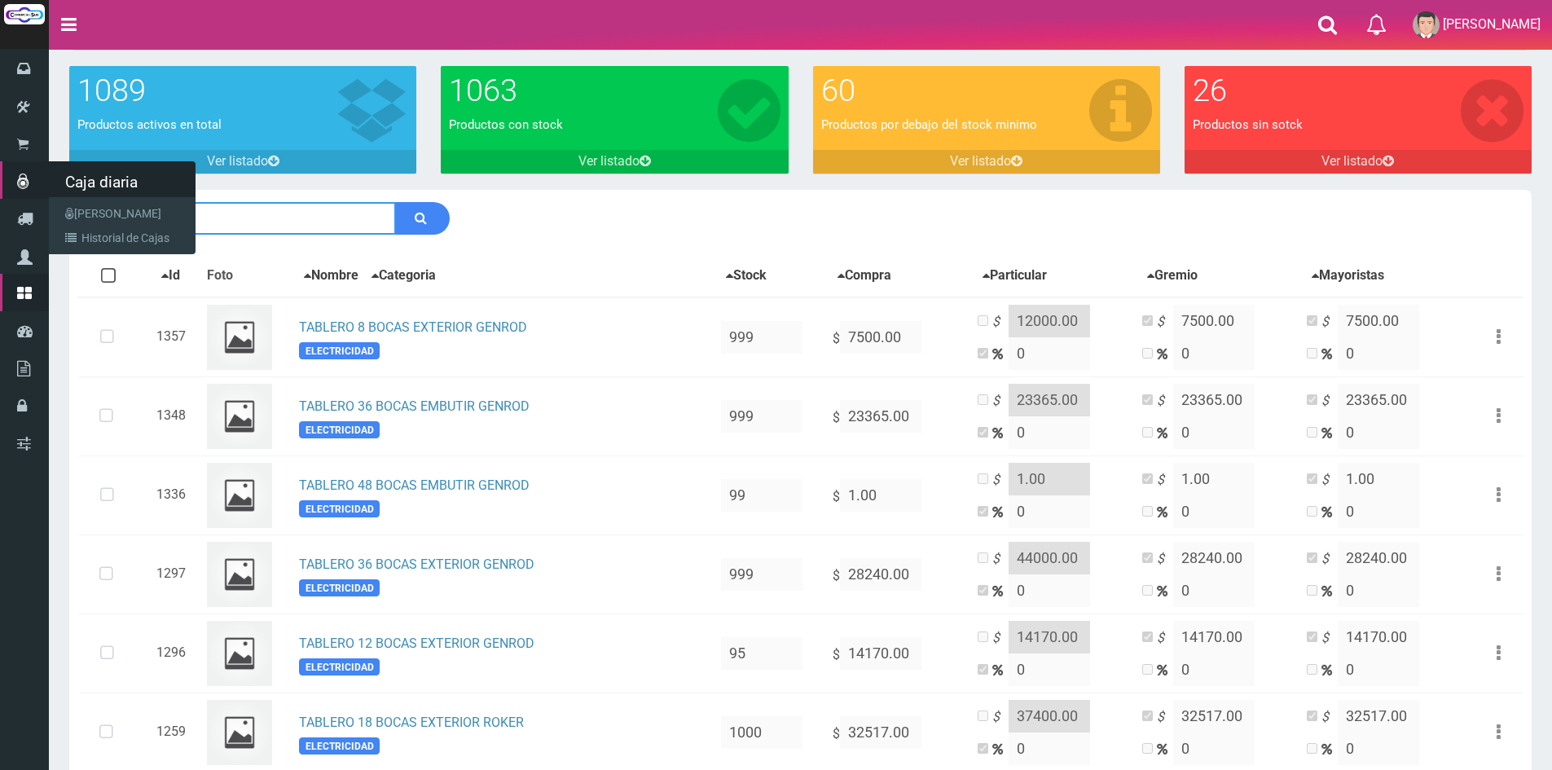
drag, startPoint x: 156, startPoint y: 212, endPoint x: 11, endPoint y: 182, distance: 147.9
click at [11, 182] on div "0 Eliminar" at bounding box center [776, 528] width 1552 height 1211
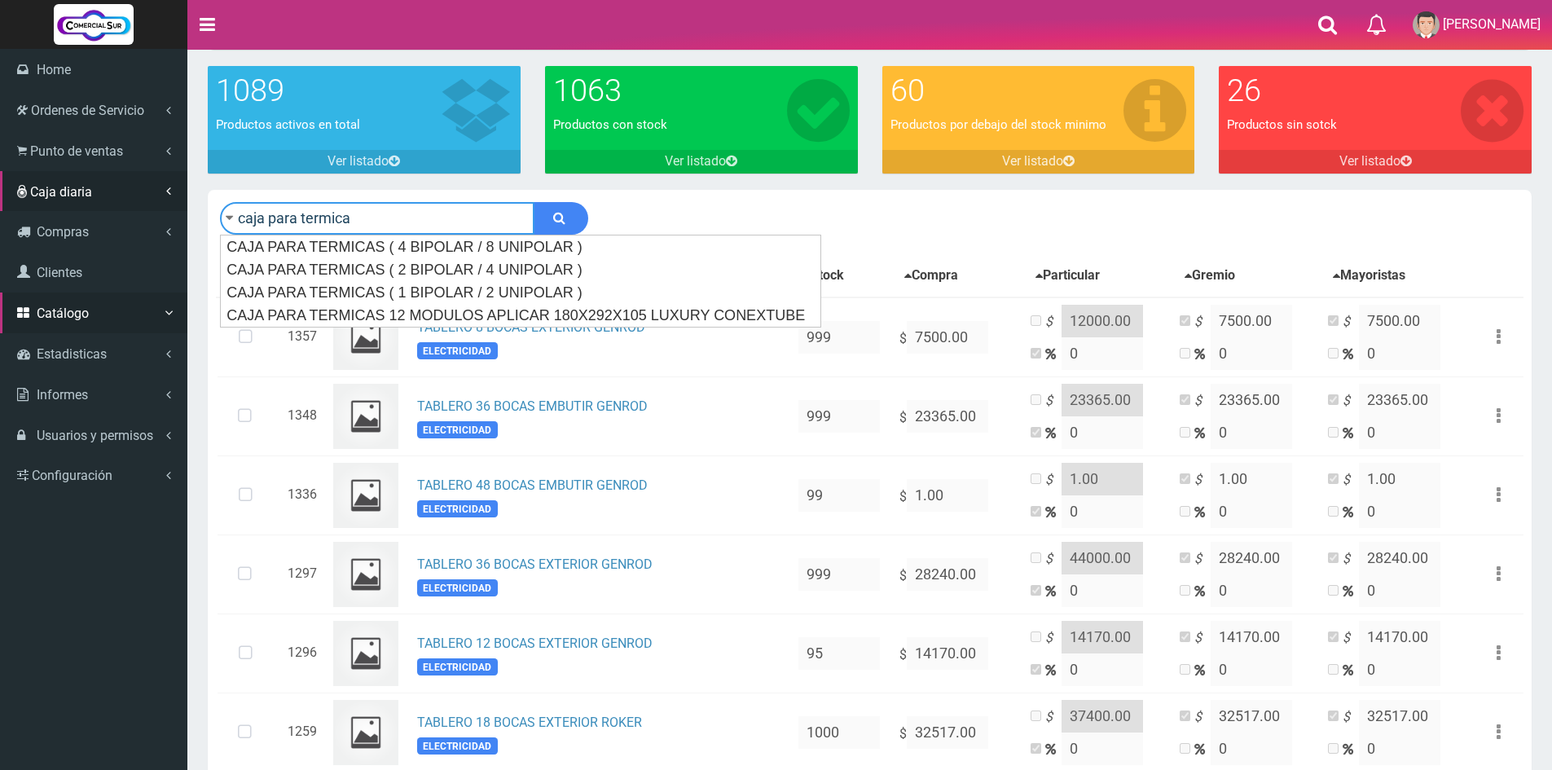
type input "caja para termica"
click at [534, 202] on button "submit" at bounding box center [561, 218] width 55 height 33
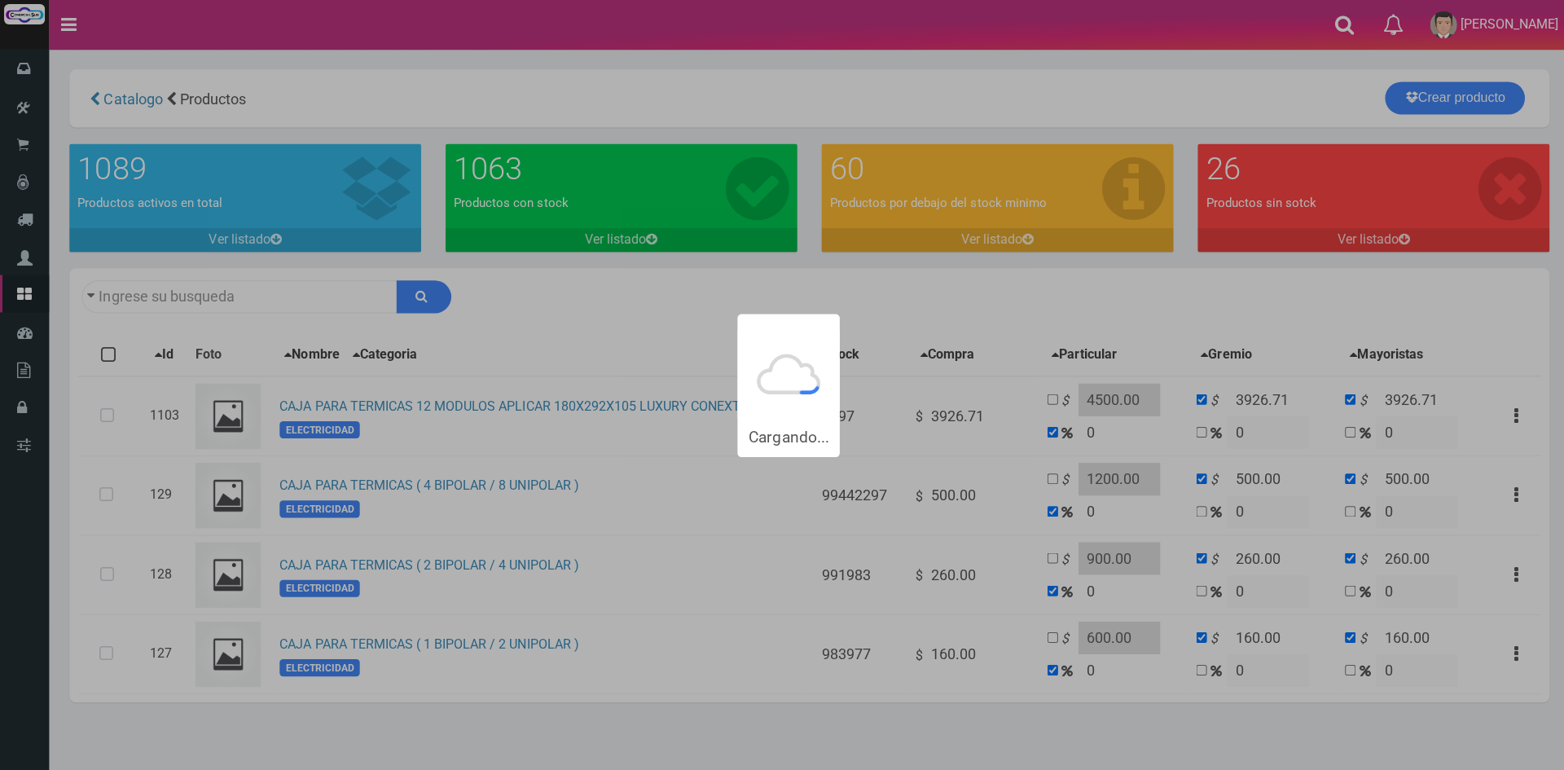
type input "caja para+termica"
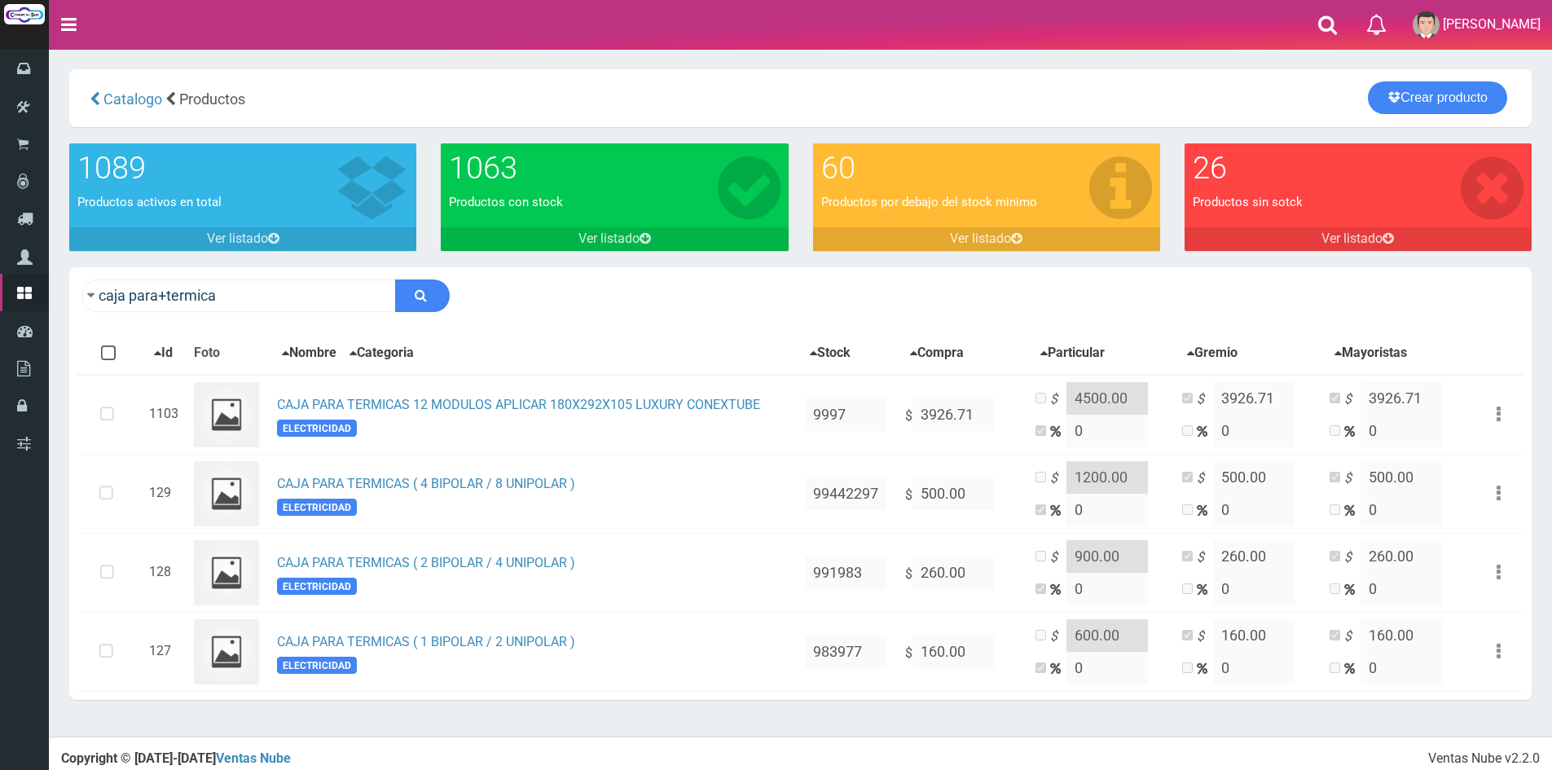
click at [583, 296] on div "caja para+termica Descargar PDF Guardar cambios 150" at bounding box center [800, 295] width 1462 height 57
click at [618, 324] on div "Con stock Sin Stock Stock Minimo Todos Ninguno Id Foto Nombre Stock" at bounding box center [800, 512] width 1462 height 376
click at [511, 285] on div "caja para+termica Descargar PDF Guardar cambios 150" at bounding box center [800, 295] width 1462 height 57
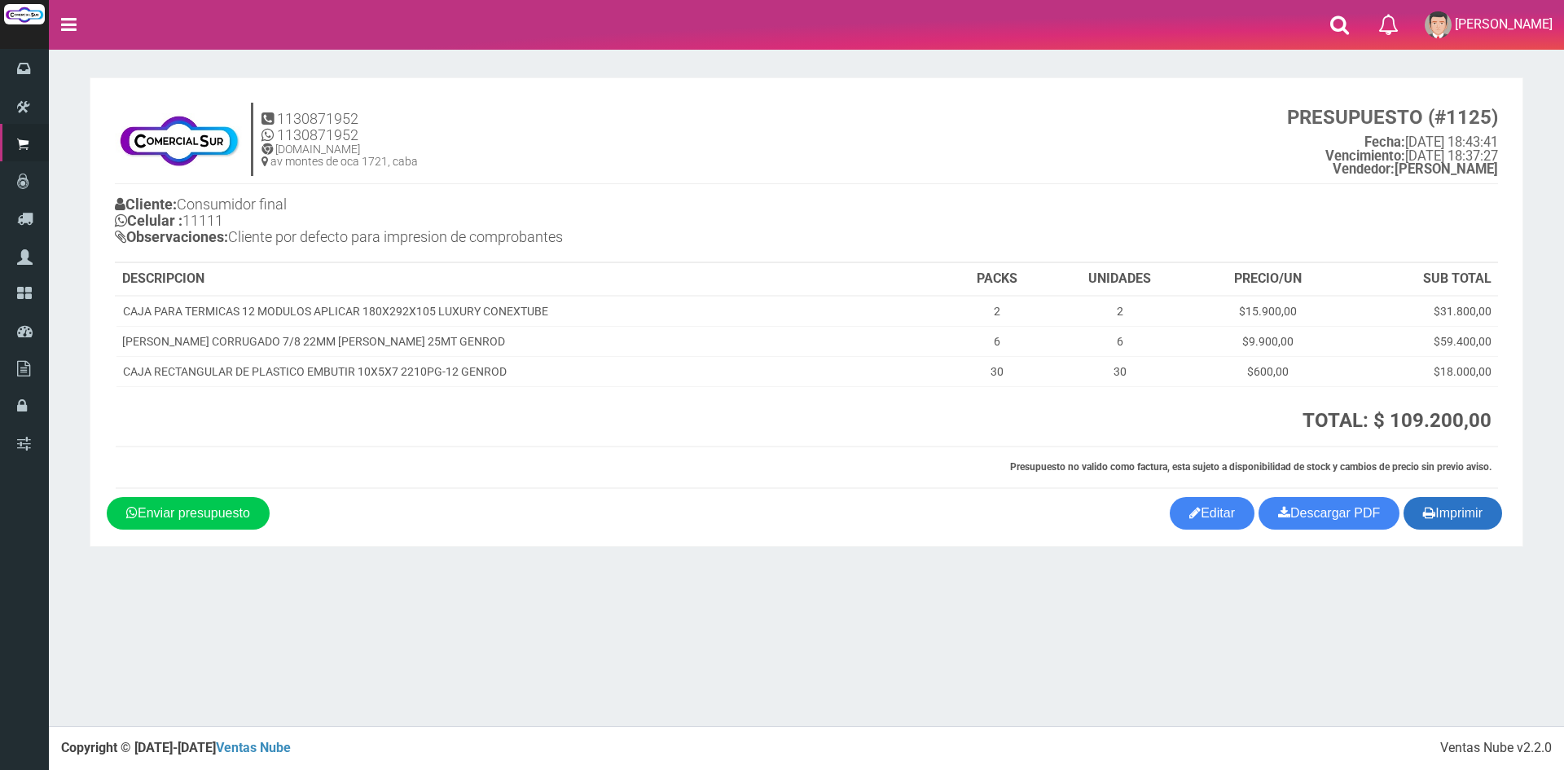
click at [1439, 514] on button "Imprimir" at bounding box center [1453, 513] width 99 height 33
click at [680, 530] on div "Imprimir Descargar PDF Enviar presupuesto Editar" at bounding box center [806, 513] width 1424 height 33
click at [1217, 64] on section "× Titulo del Msj texto Mas Texto Cancelar Aceptar" at bounding box center [806, 312] width 1515 height 526
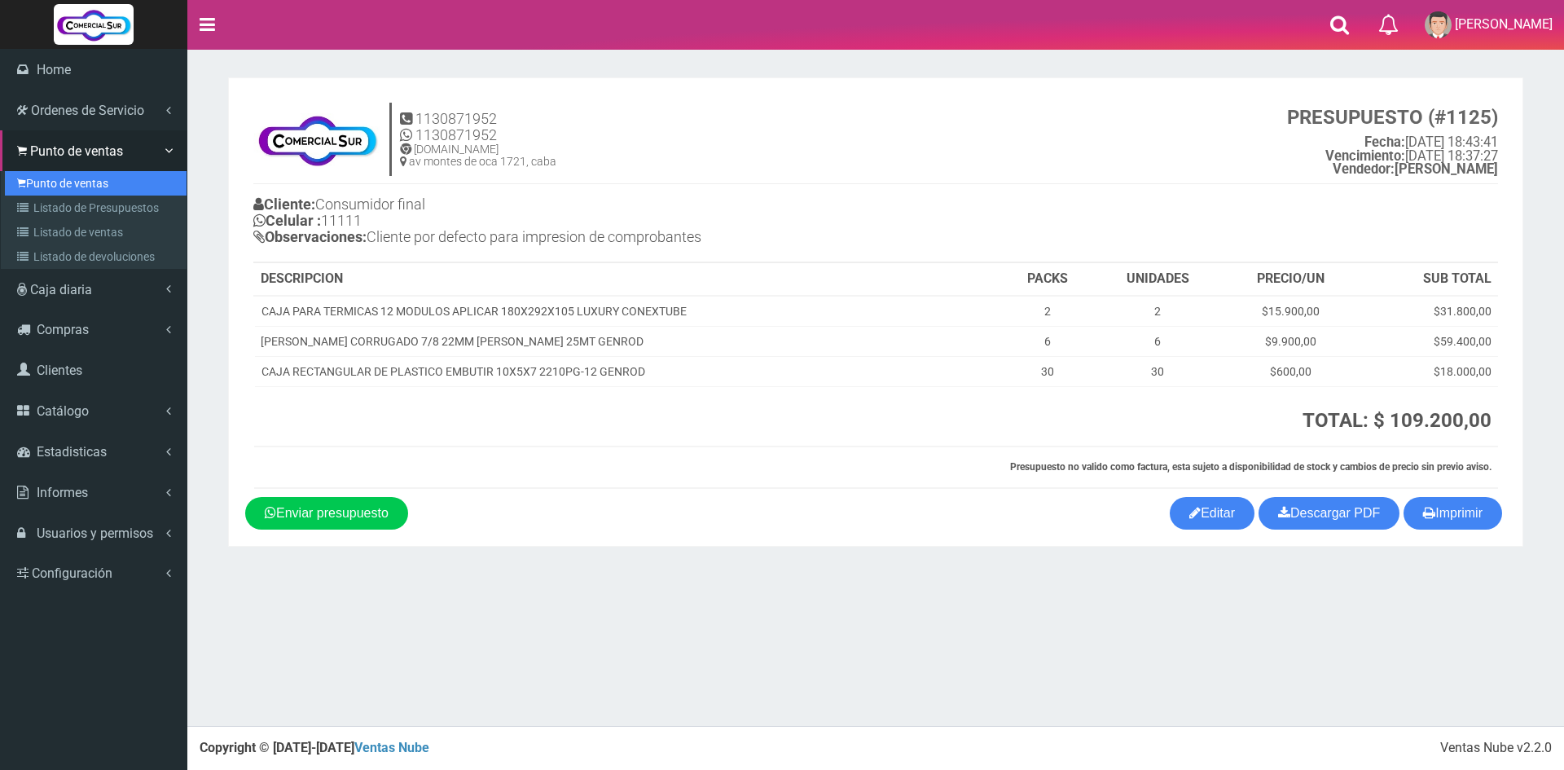
click at [64, 184] on link "Punto de ventas" at bounding box center [96, 183] width 182 height 24
